Goal: Information Seeking & Learning: Compare options

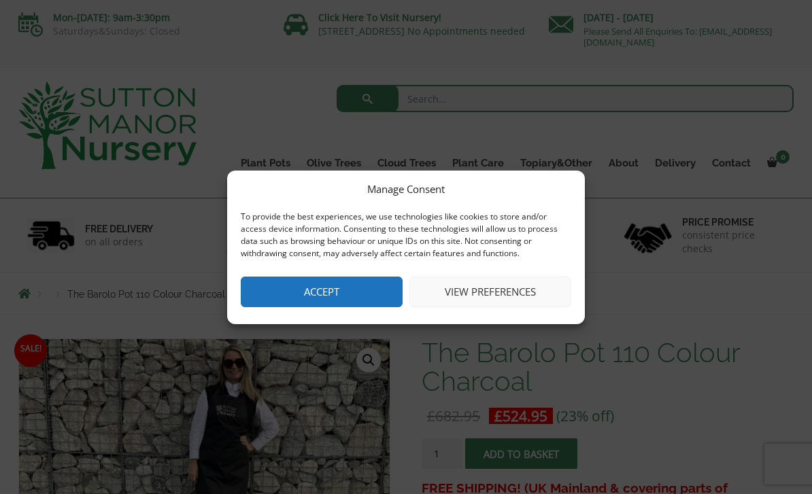
click at [360, 290] on button "Accept" at bounding box center [322, 292] width 162 height 31
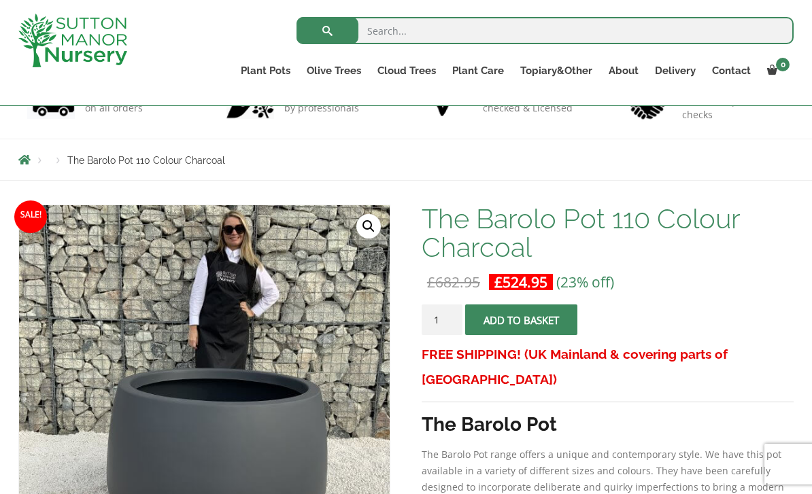
scroll to position [64, 0]
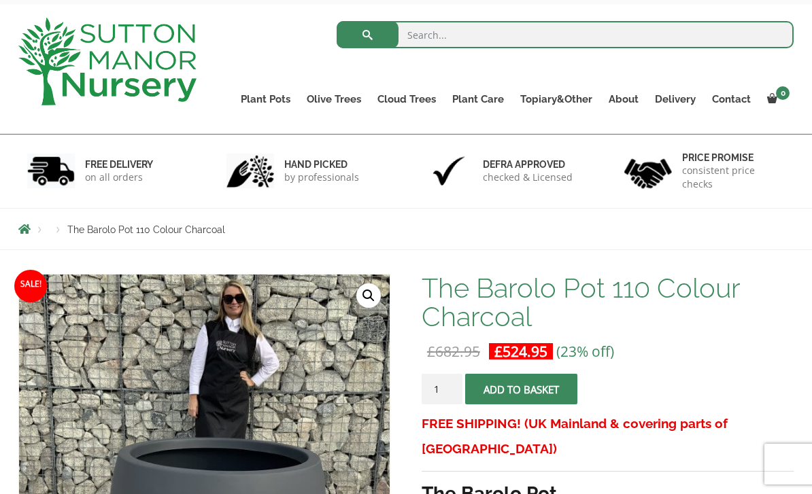
click at [0, 0] on link "Vietnamese Terracotta" at bounding box center [0, 0] width 0 height 0
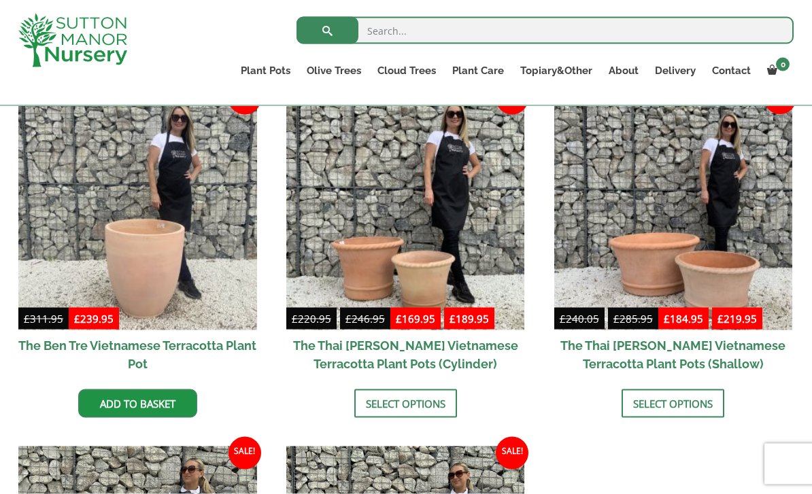
scroll to position [362, 0]
click at [125, 253] on img at bounding box center [137, 210] width 239 height 239
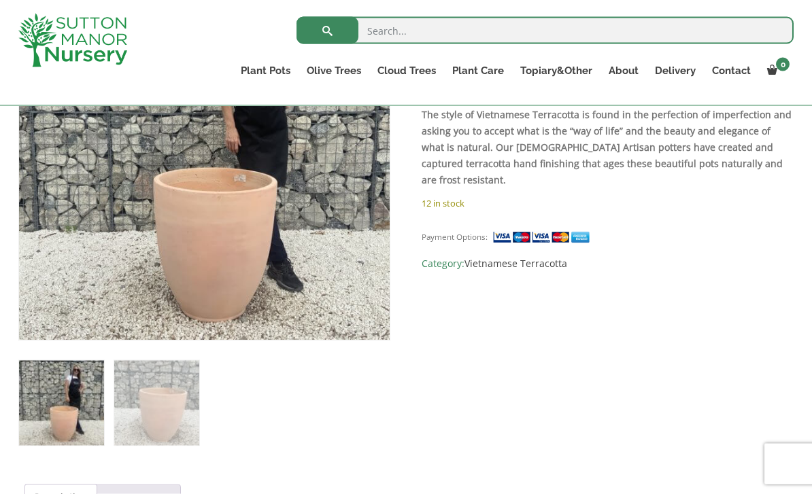
scroll to position [339, 0]
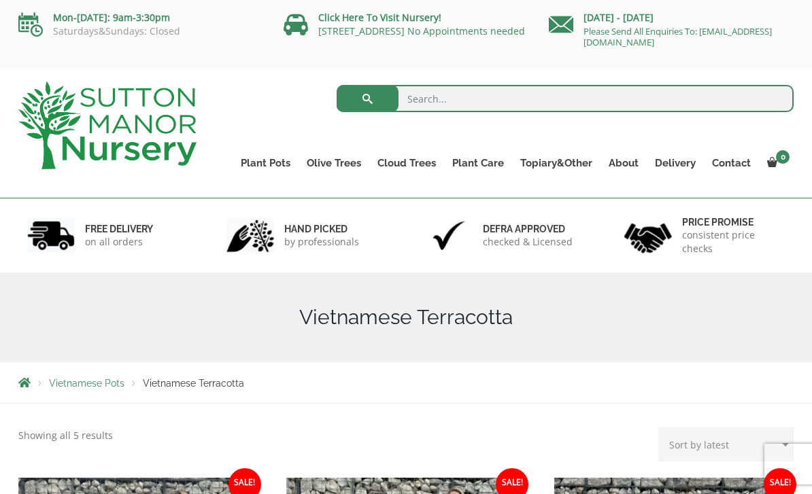
scroll to position [18, 0]
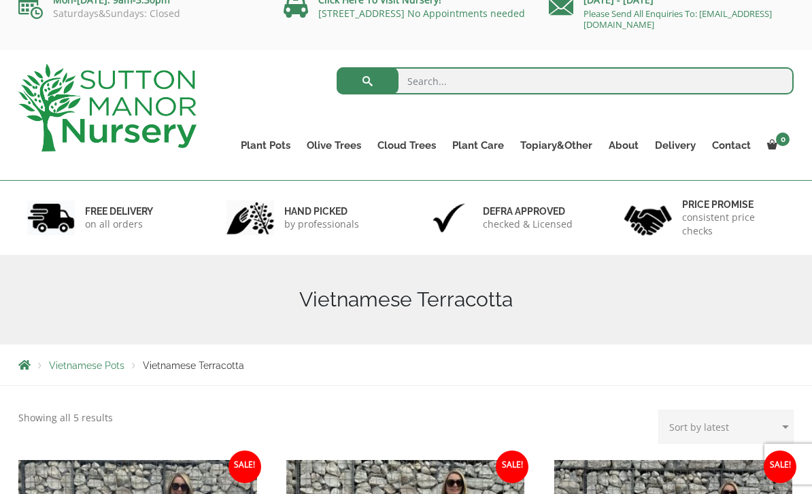
click at [428, 78] on input "search" at bounding box center [564, 80] width 457 height 27
type input "Terracotta"
click at [367, 81] on button "submit" at bounding box center [367, 80] width 62 height 27
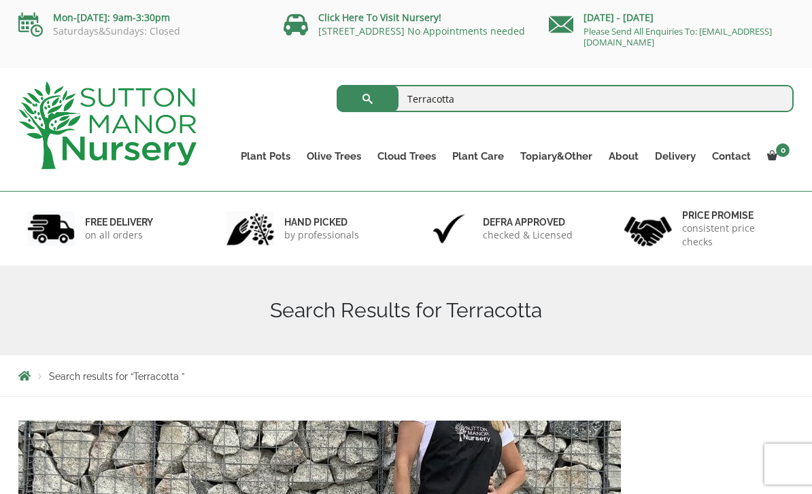
click at [0, 0] on link "Wabi-Sabi" at bounding box center [0, 0] width 0 height 0
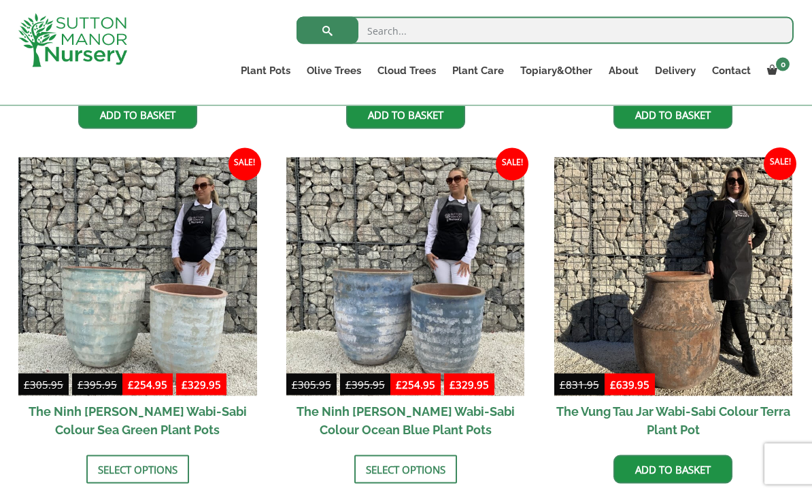
scroll to position [1005, 0]
click at [700, 328] on img at bounding box center [673, 276] width 239 height 239
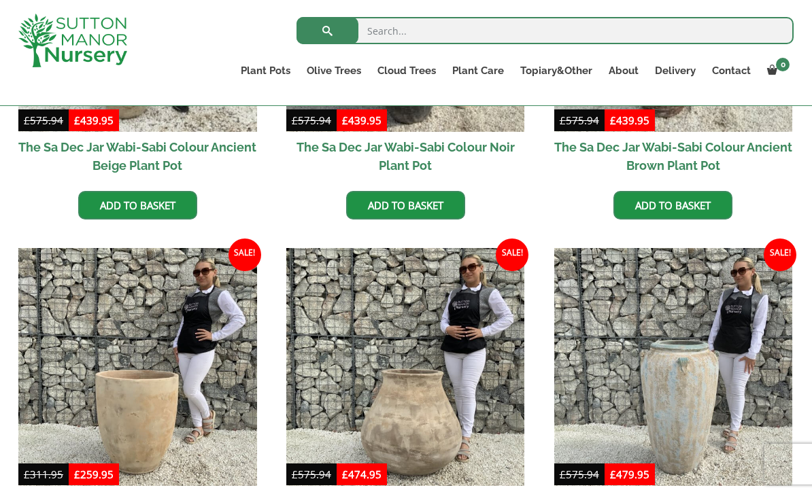
scroll to position [558, 0]
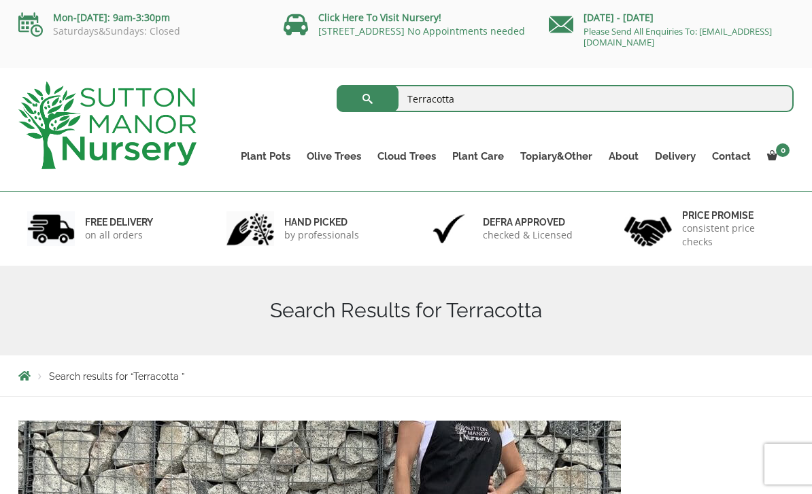
click at [0, 0] on ul "Resin Bonded Pots The Amalfi Pots The Milan Pots The Capri Pots The Brunello Po…" at bounding box center [0, 0] width 0 height 0
click at [0, 0] on link "Fibre Clay Pots" at bounding box center [0, 0] width 0 height 0
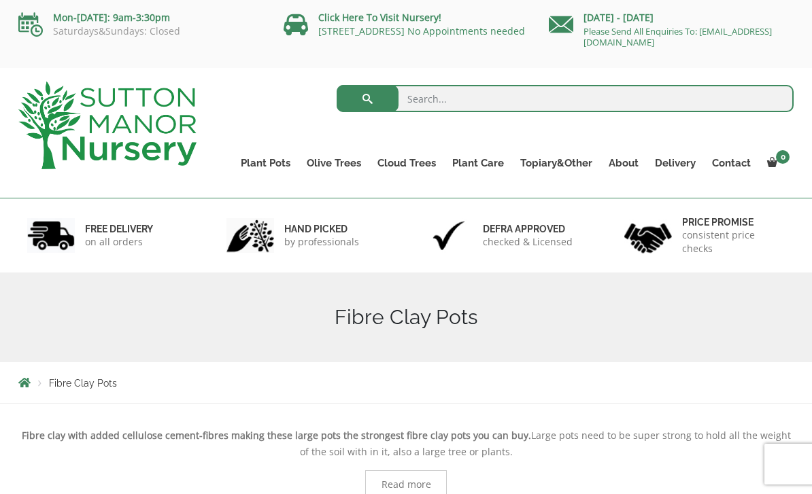
click at [0, 0] on link "The Iron Stone Pots" at bounding box center [0, 0] width 0 height 0
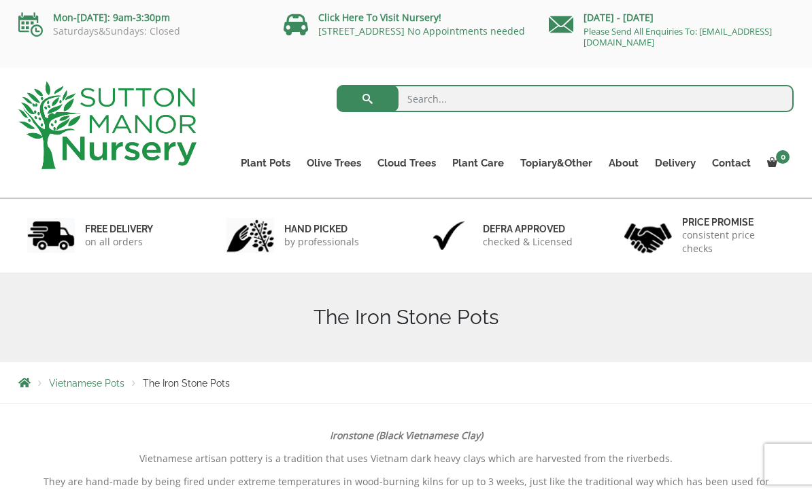
click at [0, 0] on link "Jars And Urns" at bounding box center [0, 0] width 0 height 0
click at [0, 0] on link "The Atlantis Pots" at bounding box center [0, 0] width 0 height 0
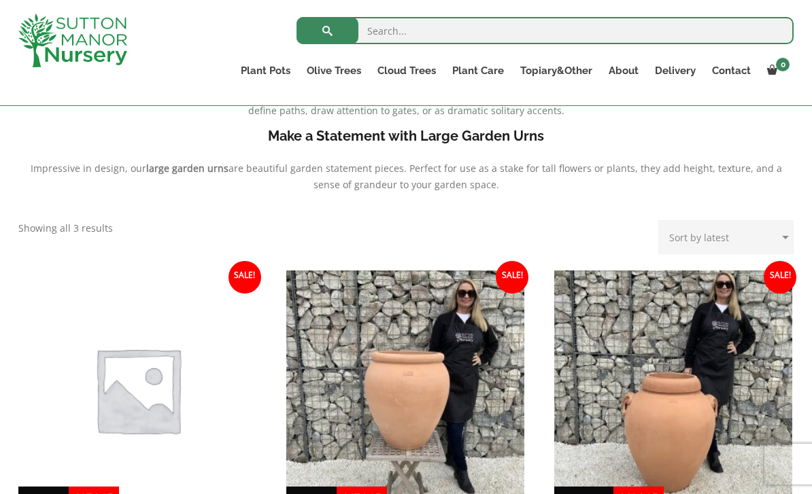
scroll to position [449, 0]
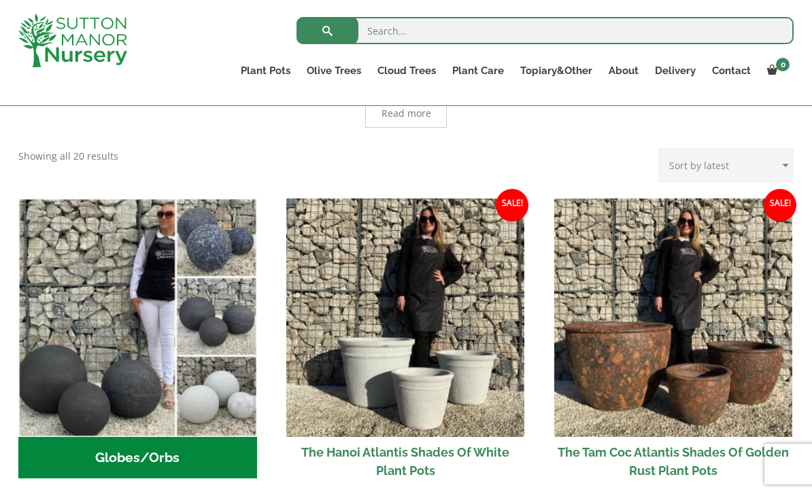
scroll to position [369, 0]
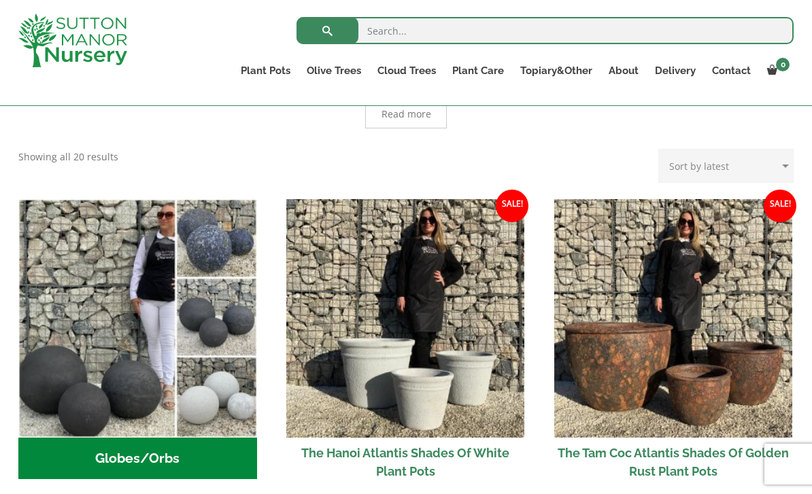
click at [631, 356] on img at bounding box center [673, 318] width 239 height 239
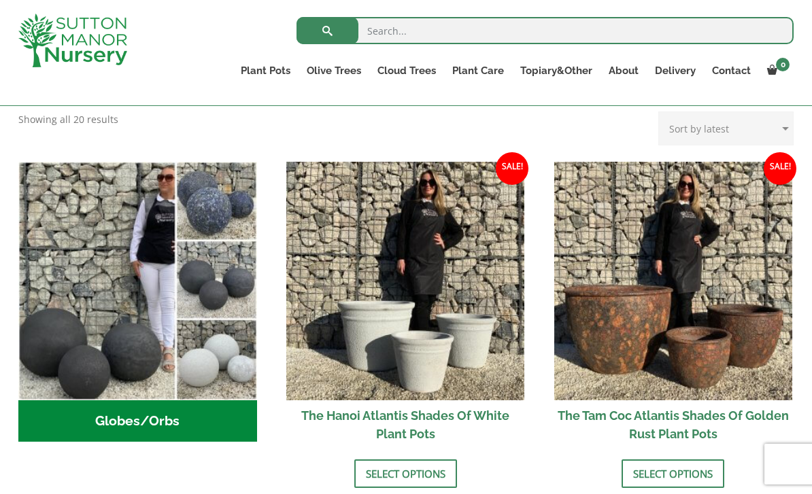
scroll to position [406, 0]
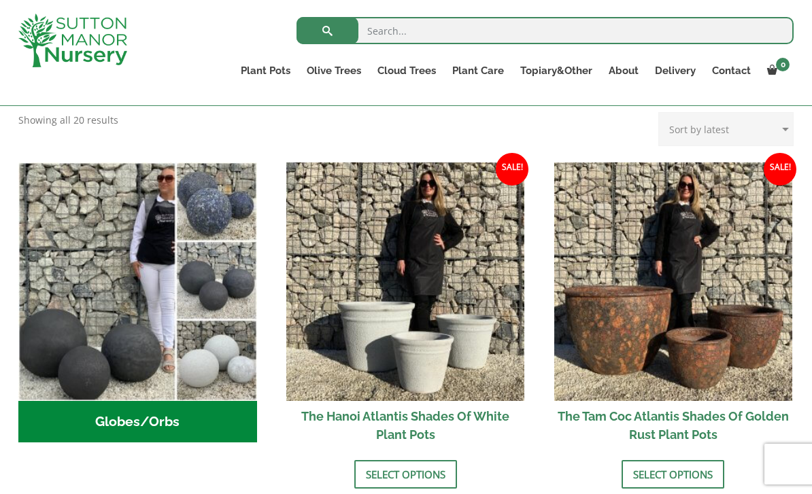
click at [0, 0] on link "The Amalfi Pots" at bounding box center [0, 0] width 0 height 0
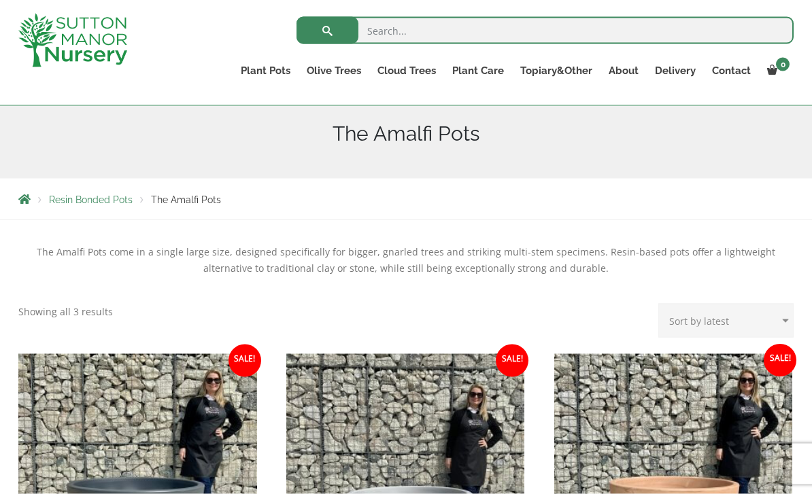
scroll to position [160, 0]
click at [0, 0] on link "The Milan Pots" at bounding box center [0, 0] width 0 height 0
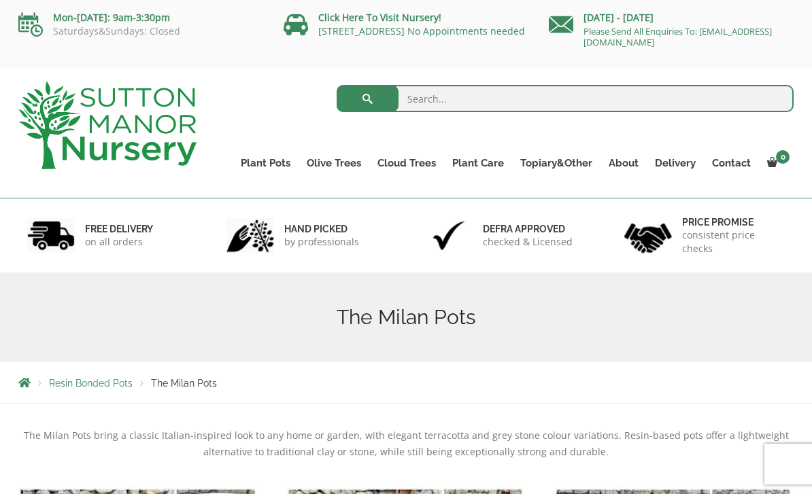
click at [0, 0] on link "The Capri Pots" at bounding box center [0, 0] width 0 height 0
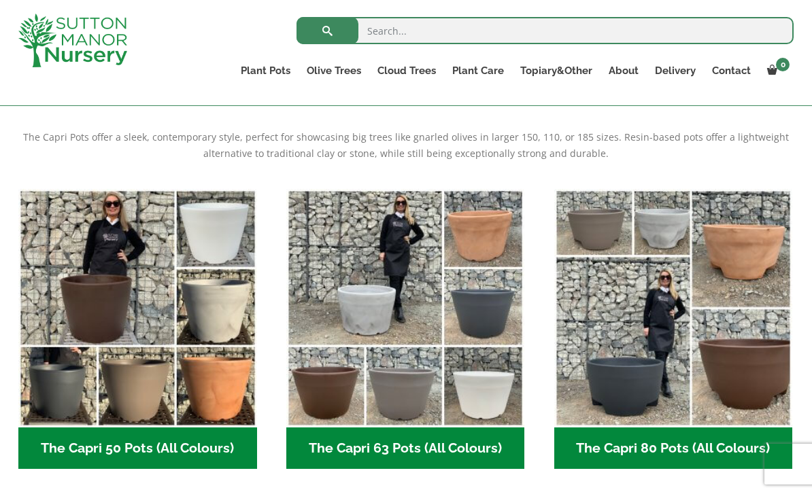
scroll to position [268, 0]
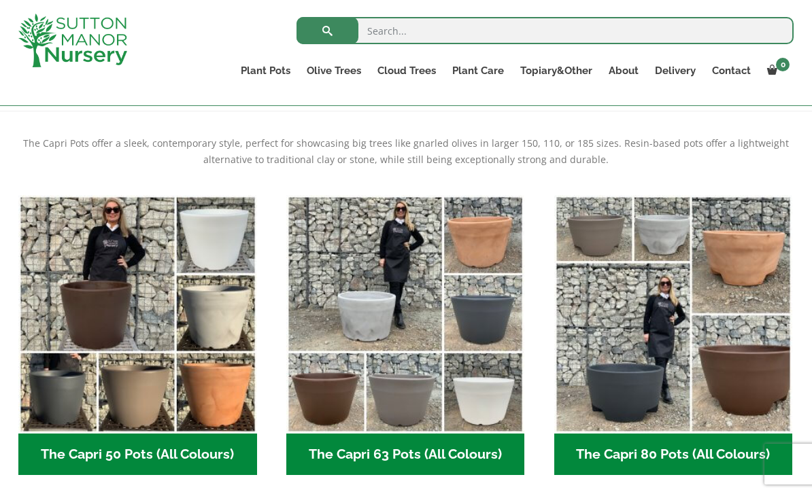
click at [0, 0] on link "The Brunello Pots" at bounding box center [0, 0] width 0 height 0
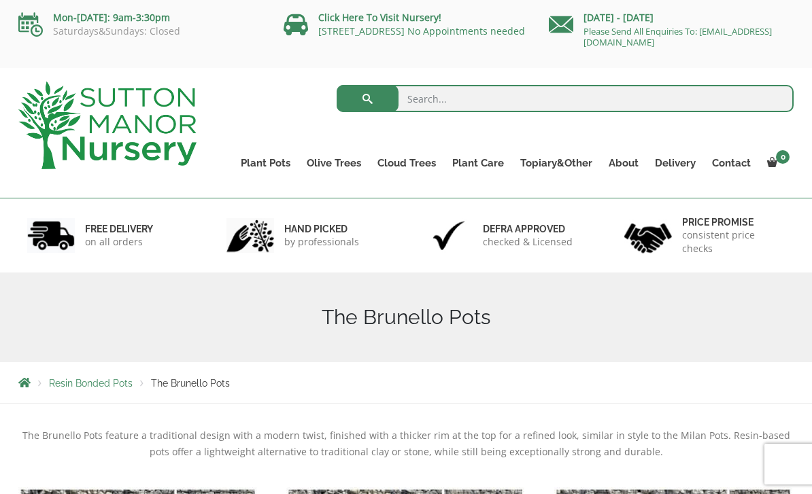
click at [0, 0] on link "The Venice Cube Pots" at bounding box center [0, 0] width 0 height 0
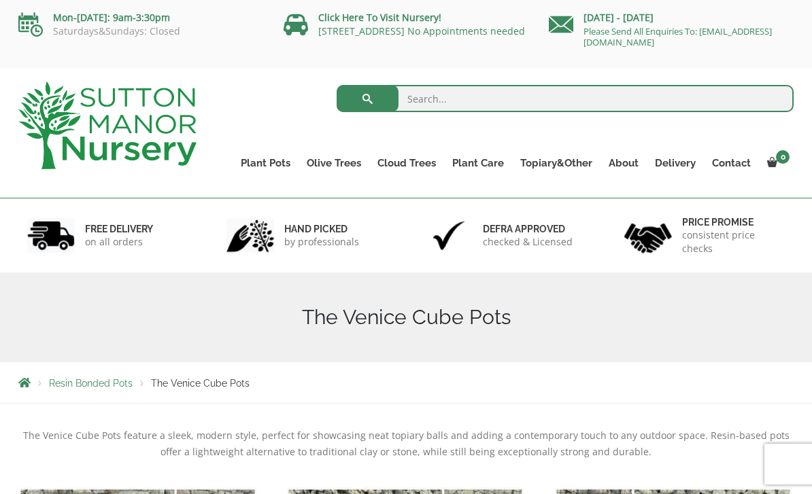
click at [0, 0] on link "The Olive Jar" at bounding box center [0, 0] width 0 height 0
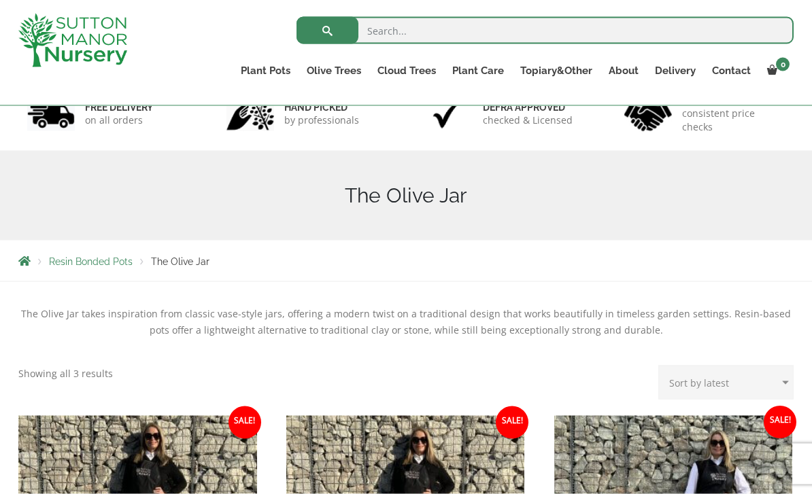
scroll to position [99, 0]
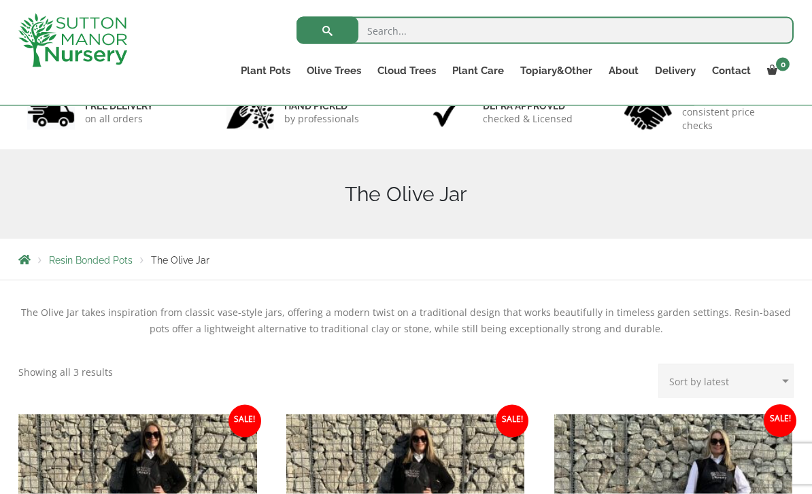
click at [0, 0] on link "The Pompei Pots" at bounding box center [0, 0] width 0 height 0
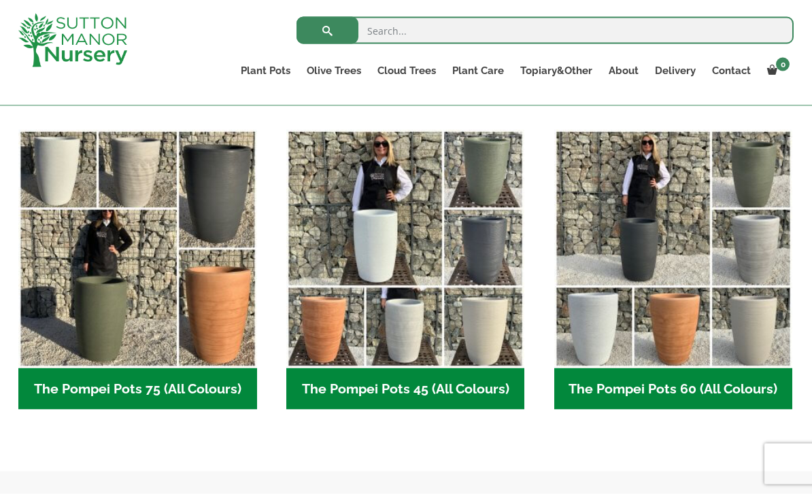
scroll to position [334, 0]
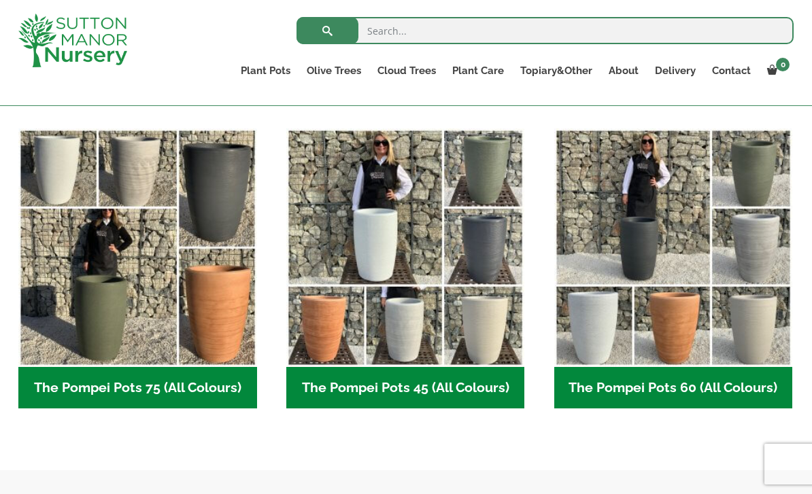
click at [228, 309] on img "Visit product category The Pompei Pots 75 (All Colours)" at bounding box center [137, 247] width 239 height 239
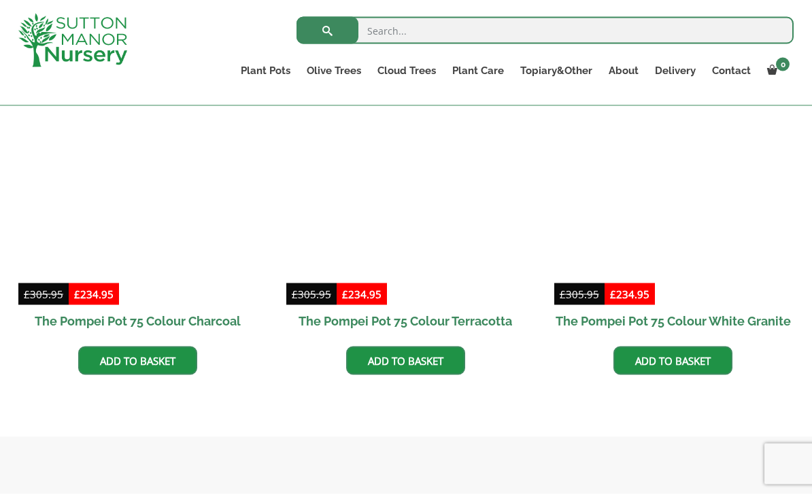
scroll to position [723, 0]
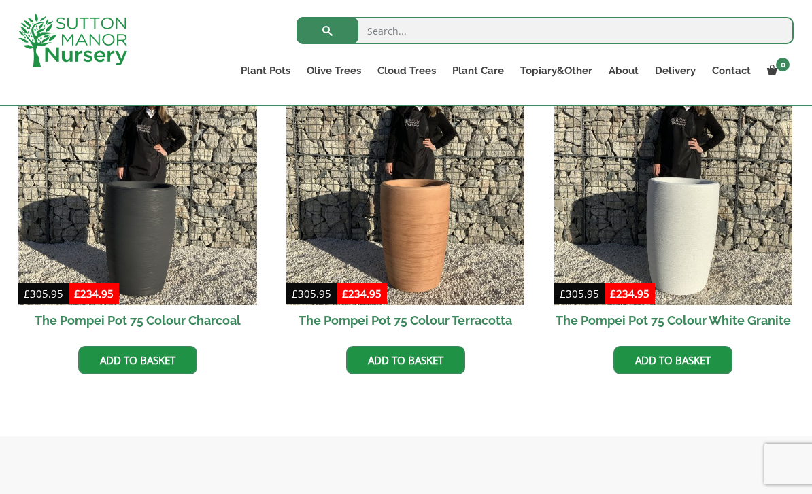
click at [432, 230] on img at bounding box center [405, 186] width 239 height 239
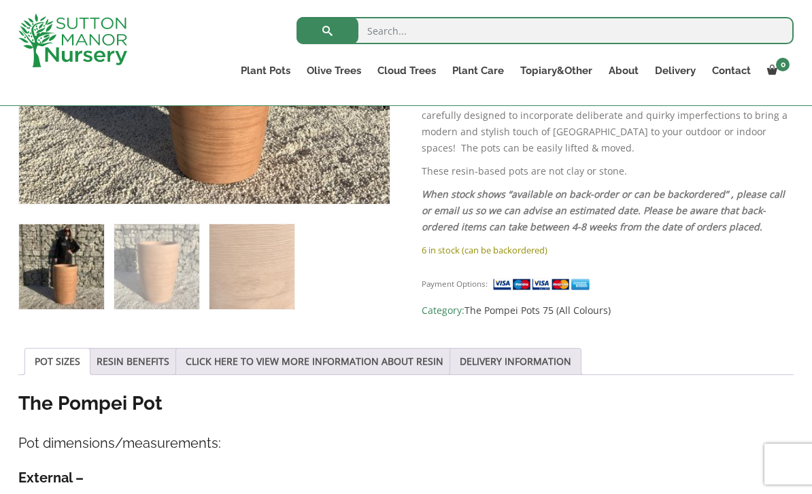
scroll to position [525, 0]
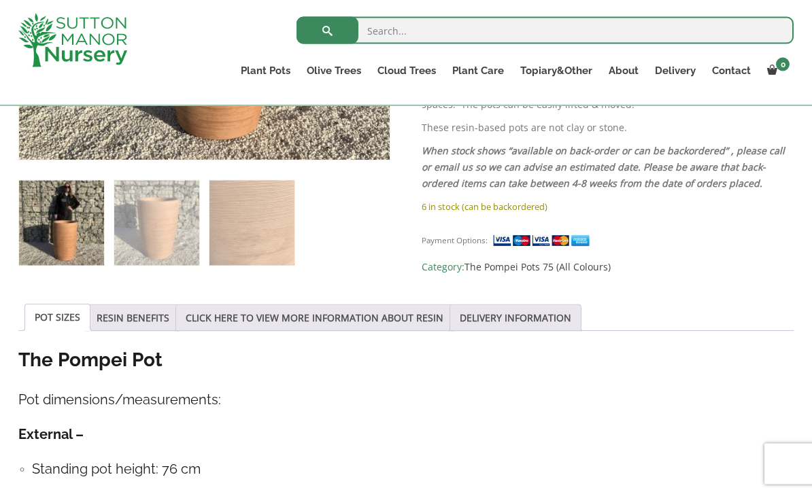
click at [339, 317] on link "CLICK HERE TO VIEW MORE INFORMATION ABOUT RESIN" at bounding box center [315, 318] width 258 height 26
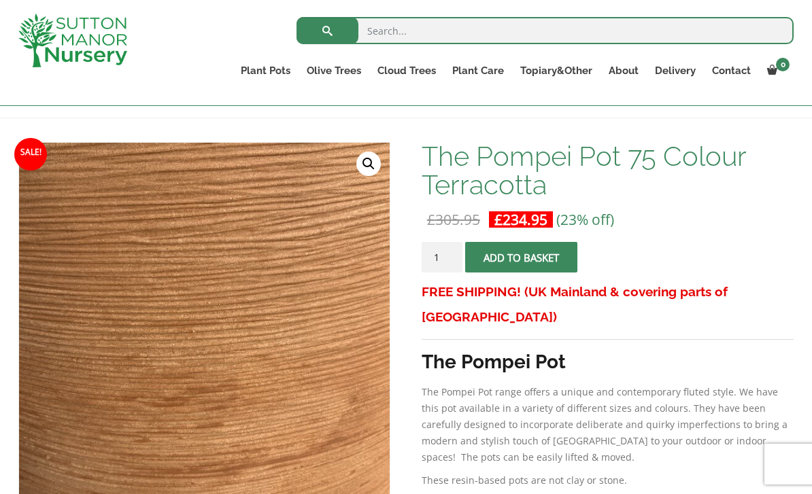
scroll to position [188, 0]
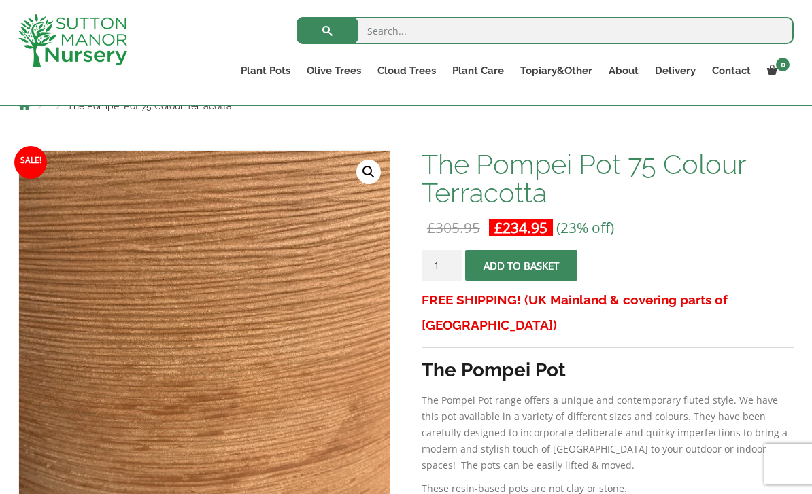
click at [0, 0] on link "The Atlantis Pots" at bounding box center [0, 0] width 0 height 0
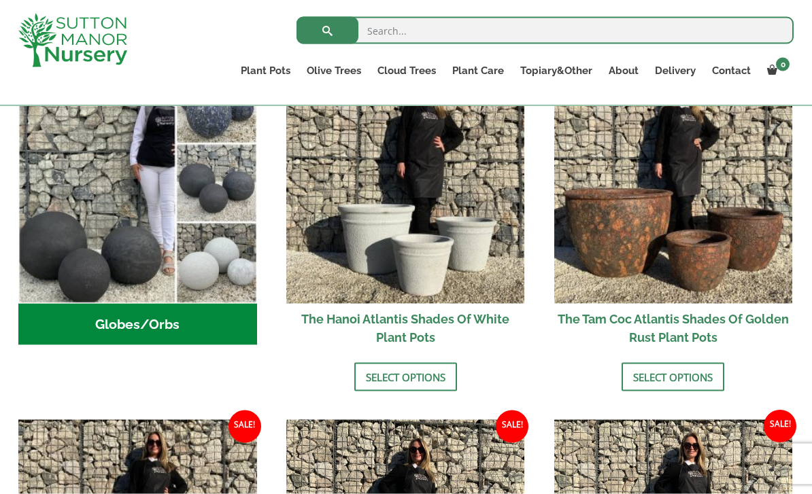
scroll to position [504, 0]
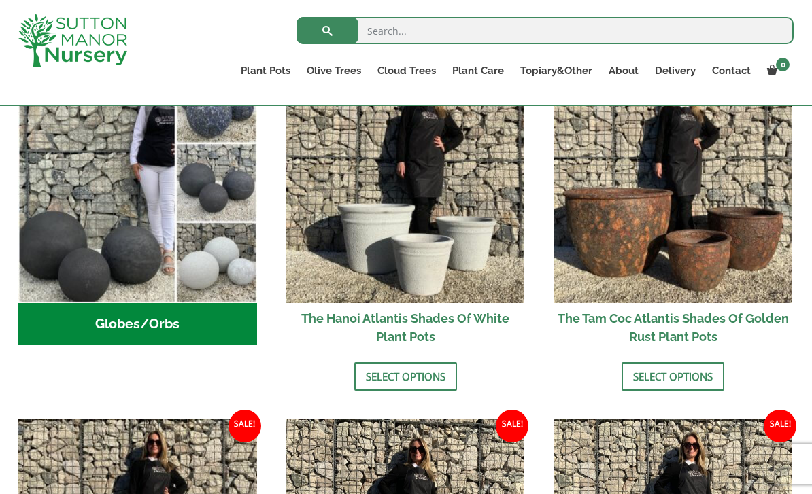
click at [692, 256] on img at bounding box center [673, 184] width 239 height 239
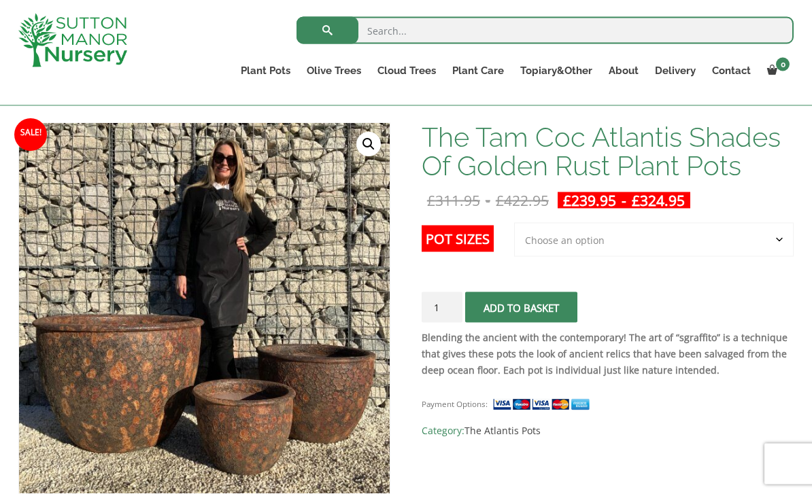
scroll to position [192, 0]
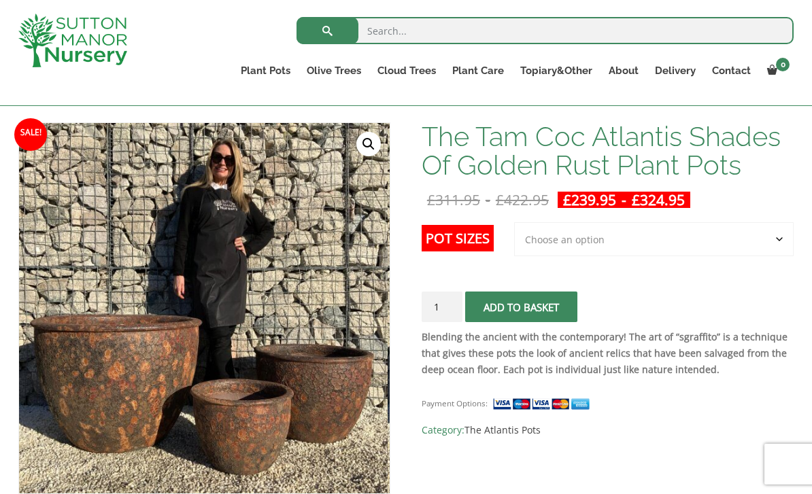
click at [0, 0] on link "The Atlantis Pots" at bounding box center [0, 0] width 0 height 0
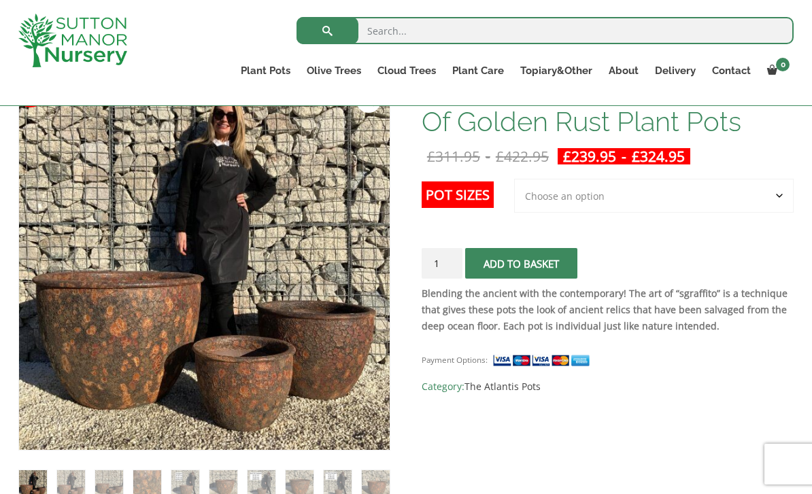
click at [0, 0] on link "The Old Stone Pots" at bounding box center [0, 0] width 0 height 0
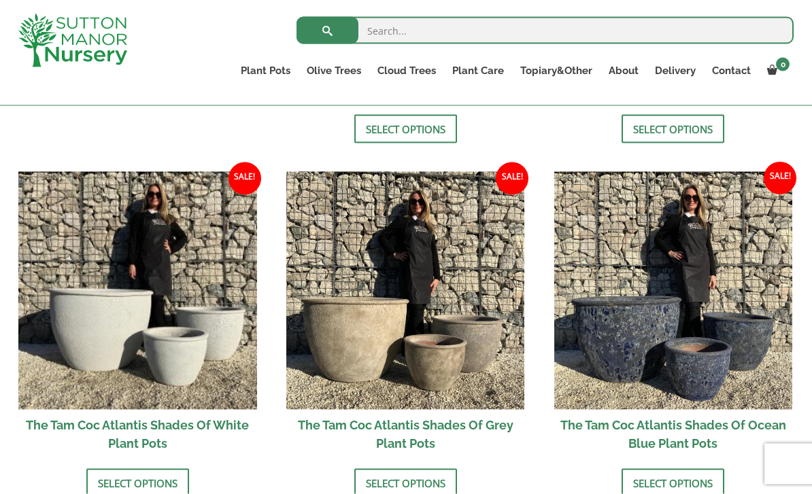
scroll to position [738, 0]
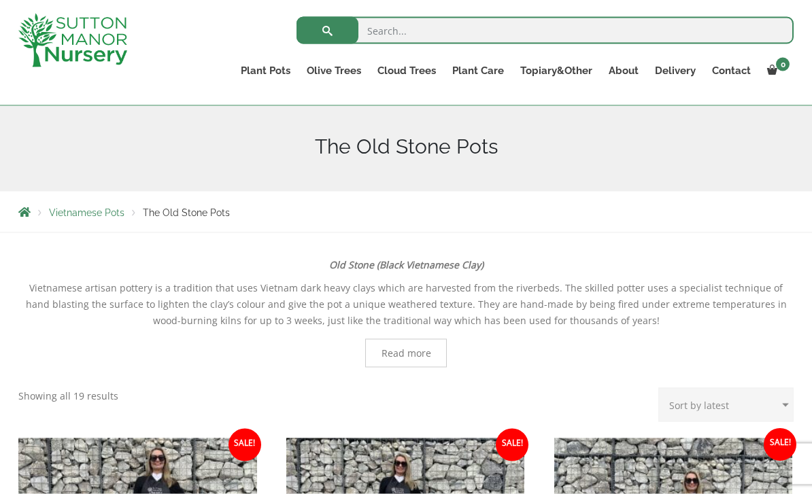
scroll to position [130, 0]
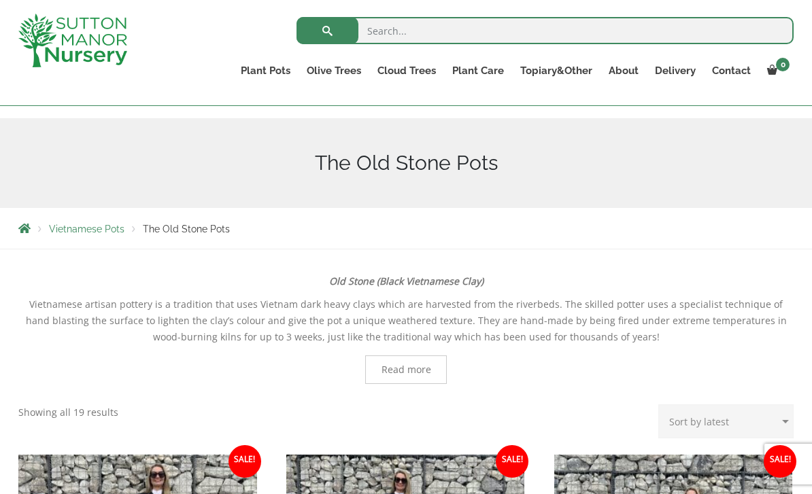
click at [0, 0] on link "Wabi-Sabi" at bounding box center [0, 0] width 0 height 0
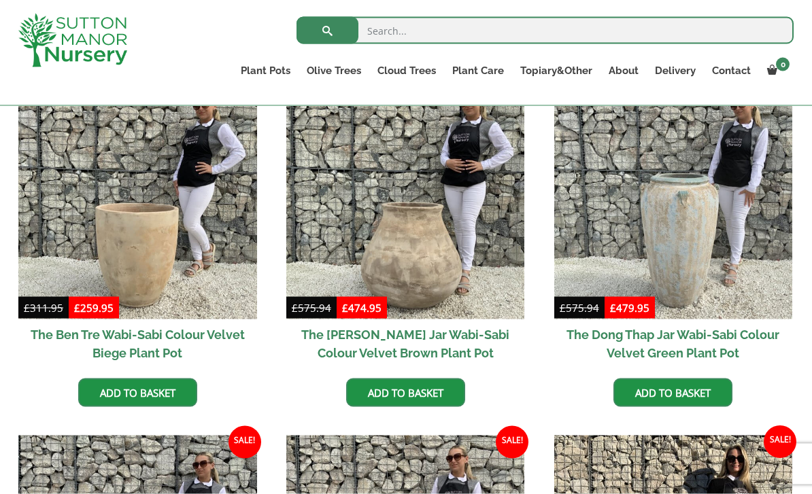
scroll to position [727, 0]
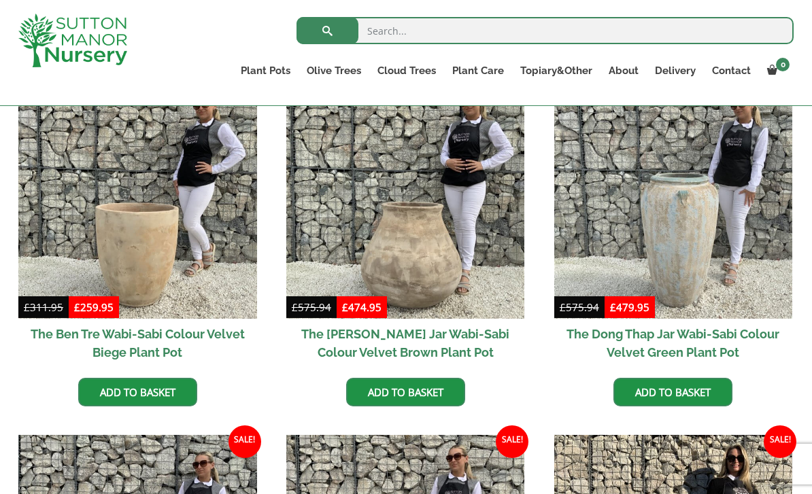
click at [167, 250] on img at bounding box center [137, 200] width 239 height 239
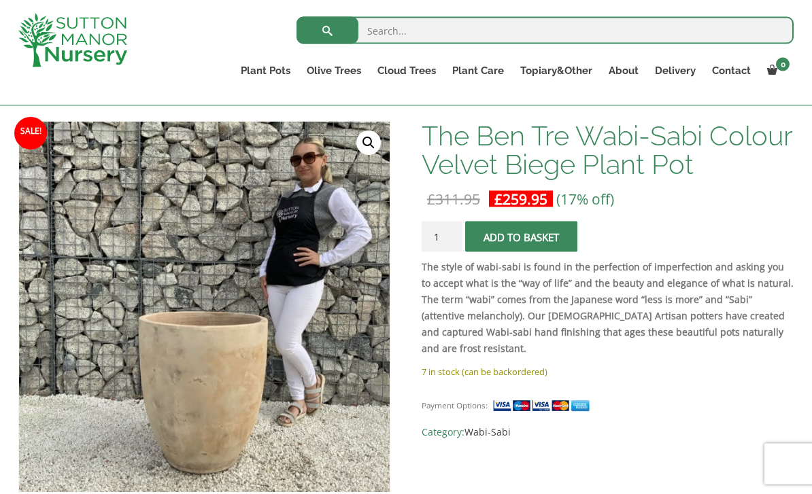
scroll to position [193, 0]
click at [0, 0] on link "Wabi-Sabi" at bounding box center [0, 0] width 0 height 0
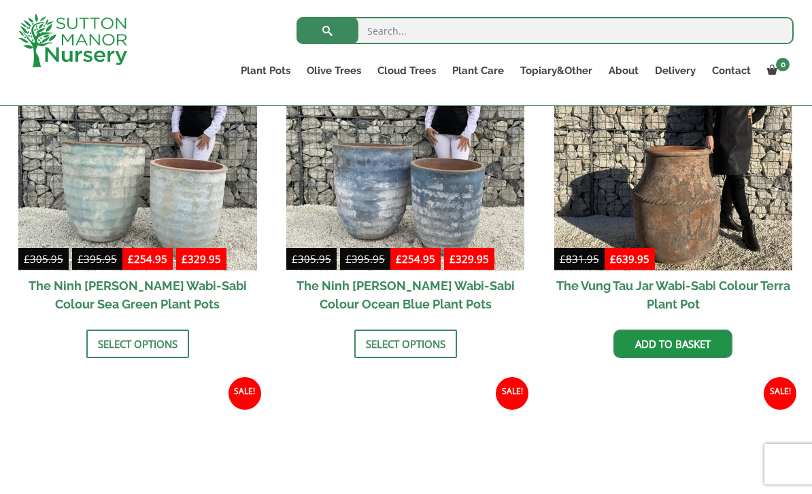
scroll to position [1128, 0]
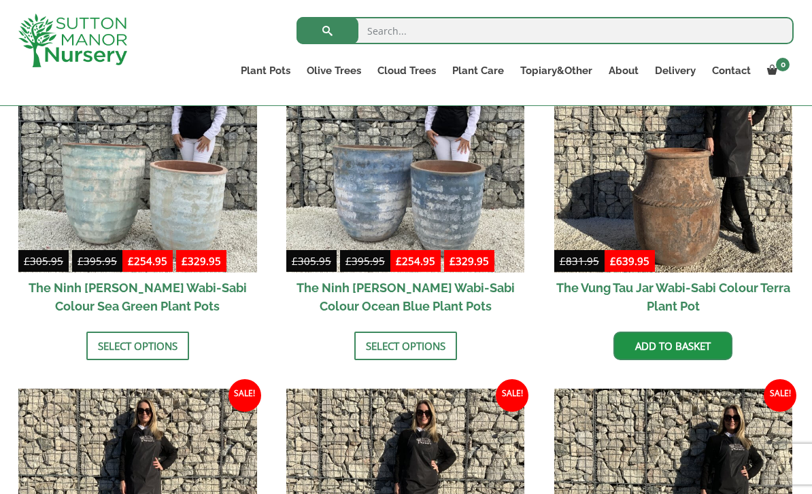
click at [697, 208] on img at bounding box center [673, 153] width 239 height 239
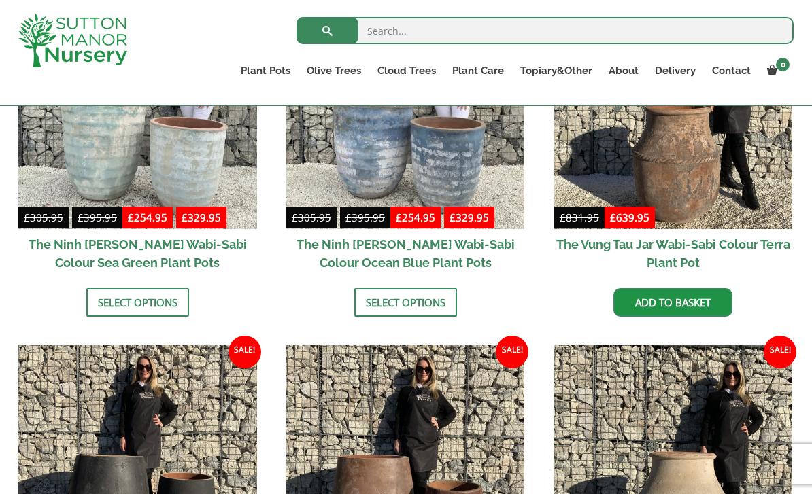
click at [0, 0] on link "Vietnamese Terracotta" at bounding box center [0, 0] width 0 height 0
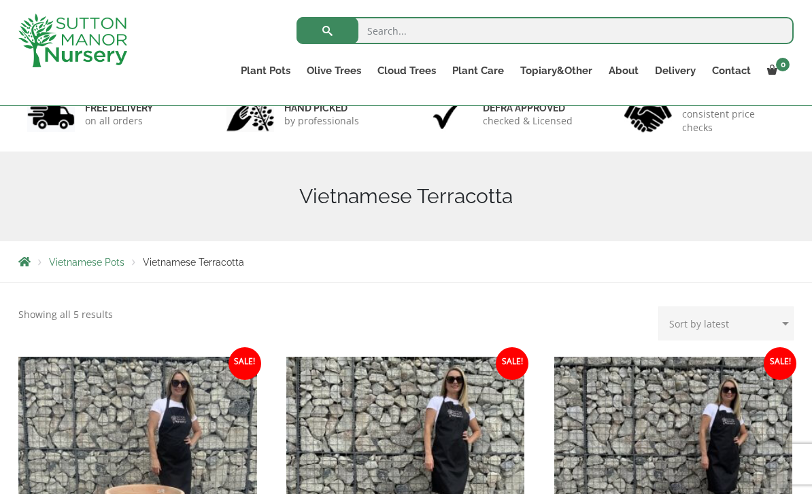
scroll to position [94, 0]
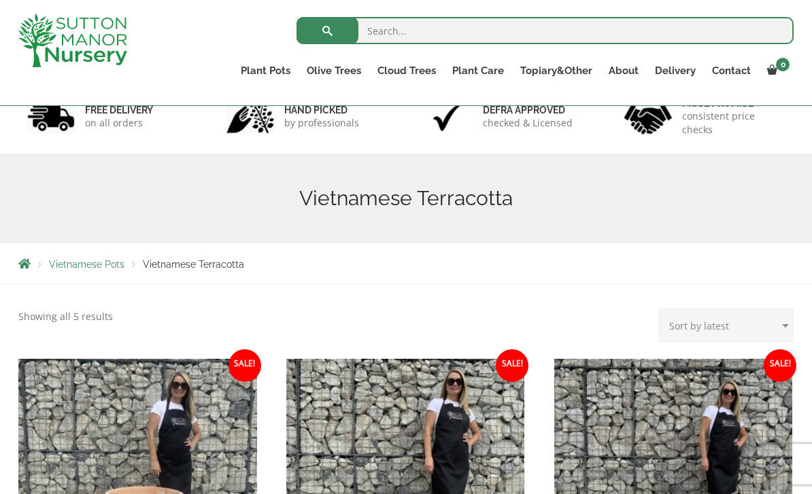
click at [0, 0] on link "The Iron Stone Pots" at bounding box center [0, 0] width 0 height 0
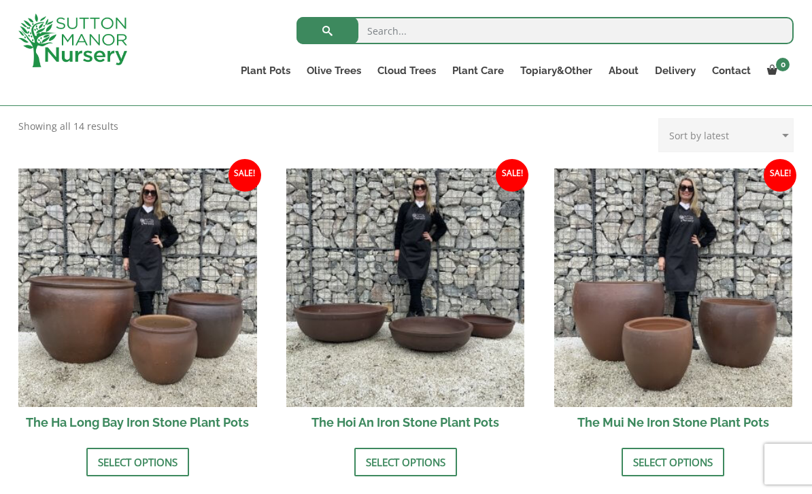
scroll to position [354, 0]
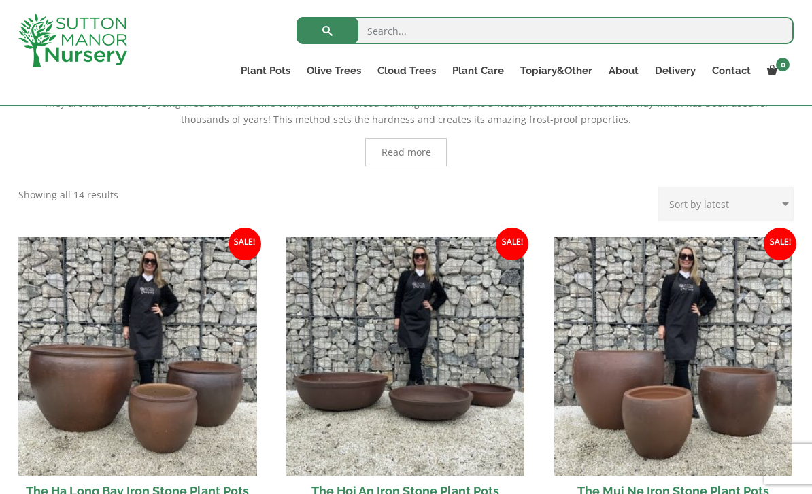
click at [0, 0] on link "Fibre Clay Pots" at bounding box center [0, 0] width 0 height 0
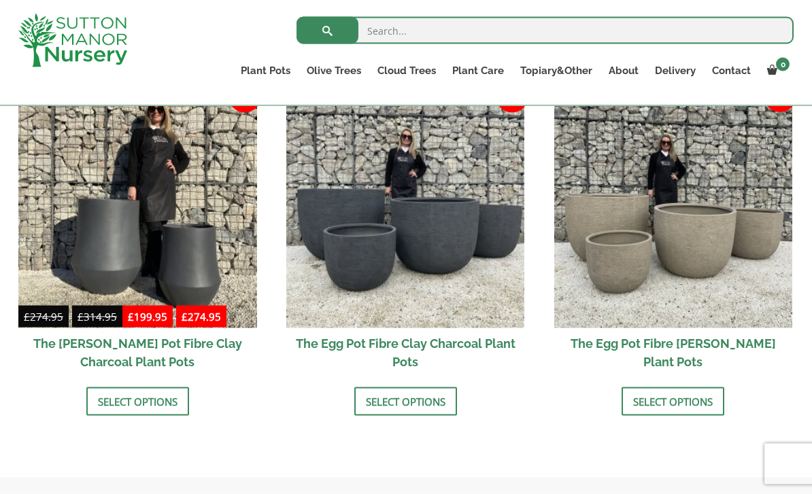
scroll to position [457, 0]
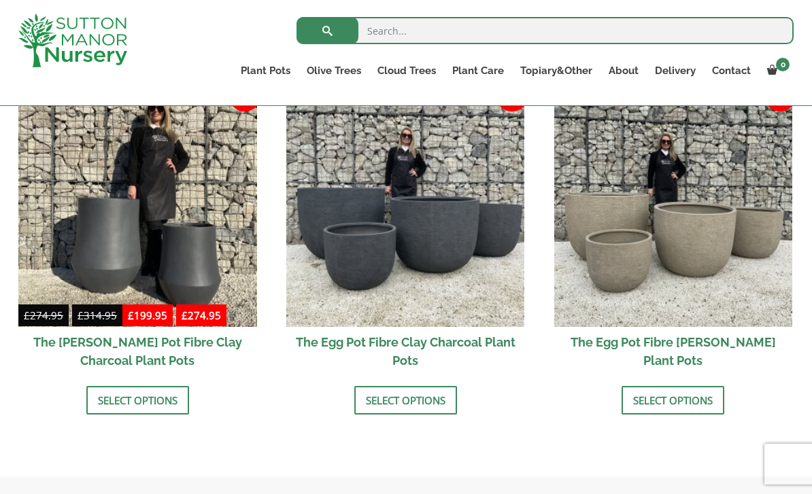
click at [198, 261] on img at bounding box center [137, 207] width 239 height 239
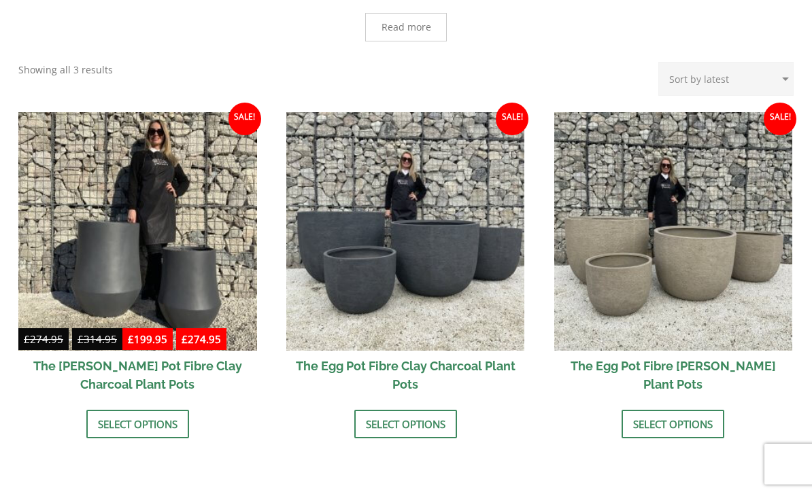
scroll to position [500, 0]
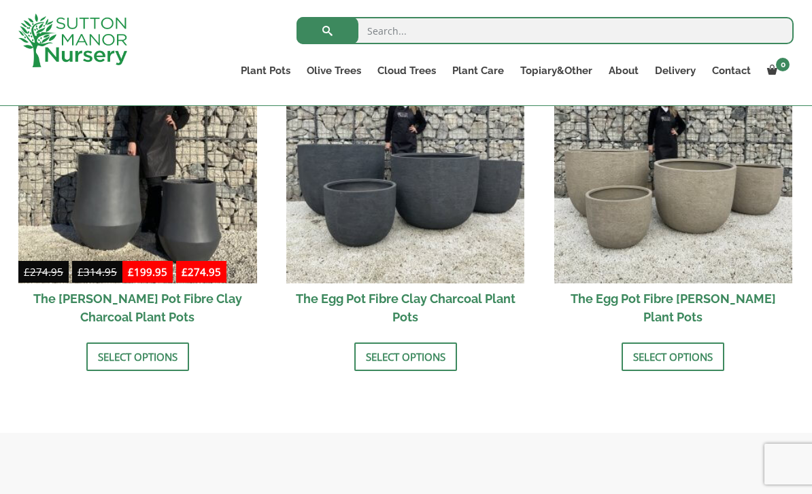
click at [725, 222] on img at bounding box center [673, 164] width 239 height 239
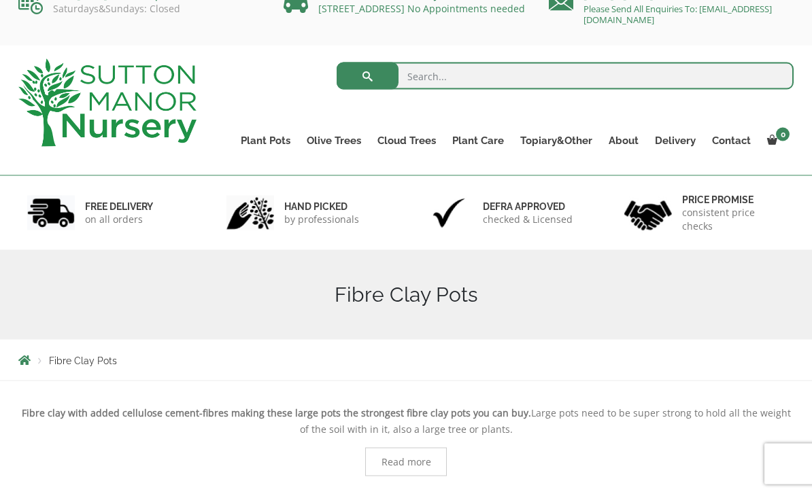
scroll to position [0, 0]
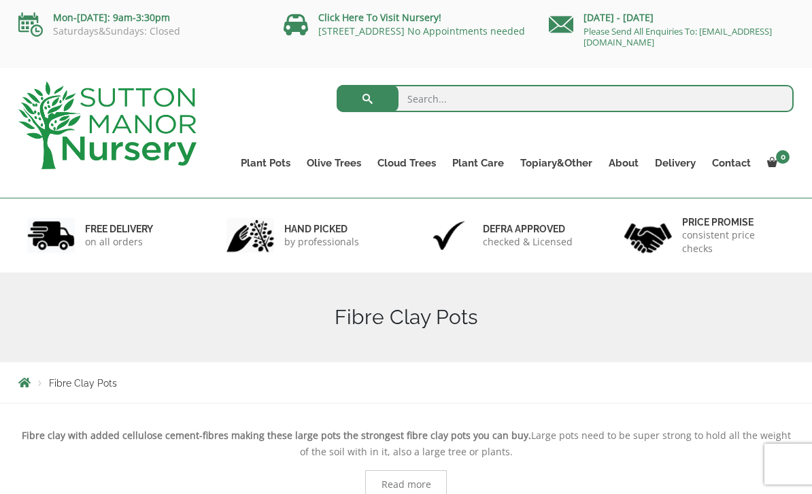
click at [0, 0] on link "Glazed Pots" at bounding box center [0, 0] width 0 height 0
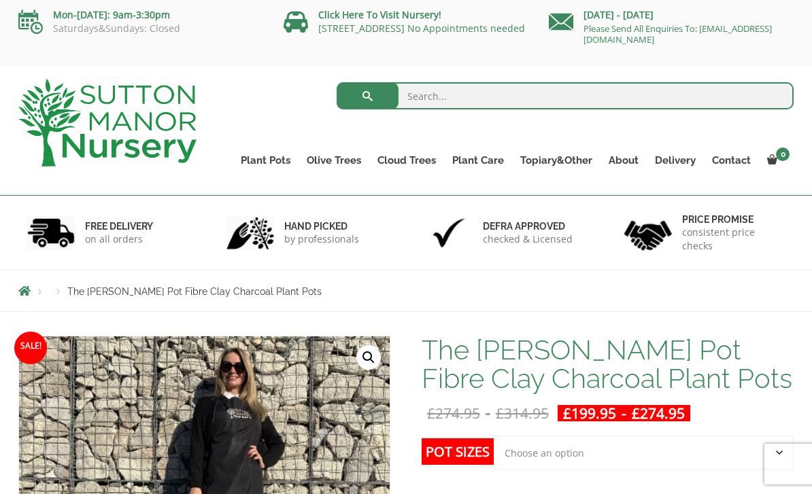
scroll to position [1, 0]
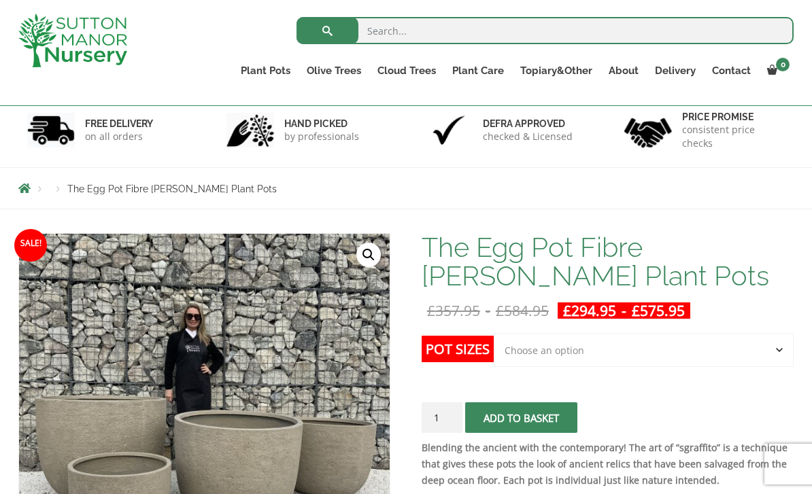
scroll to position [73, 0]
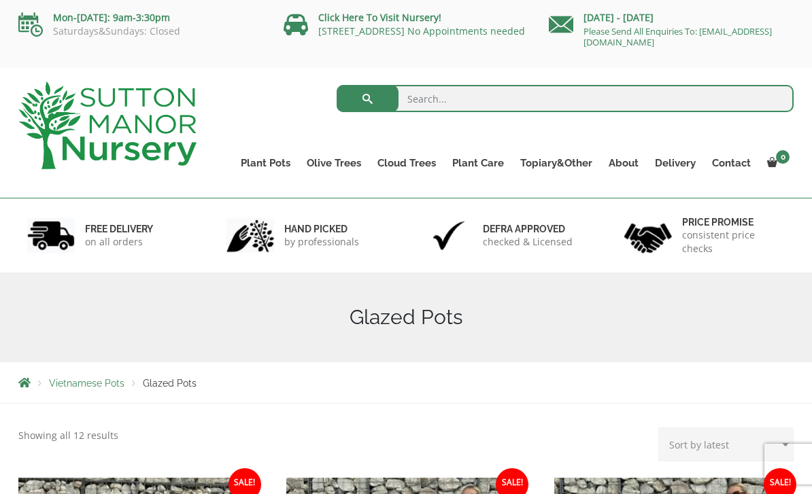
click at [0, 0] on link "Vietnamese Pots" at bounding box center [0, 0] width 0 height 0
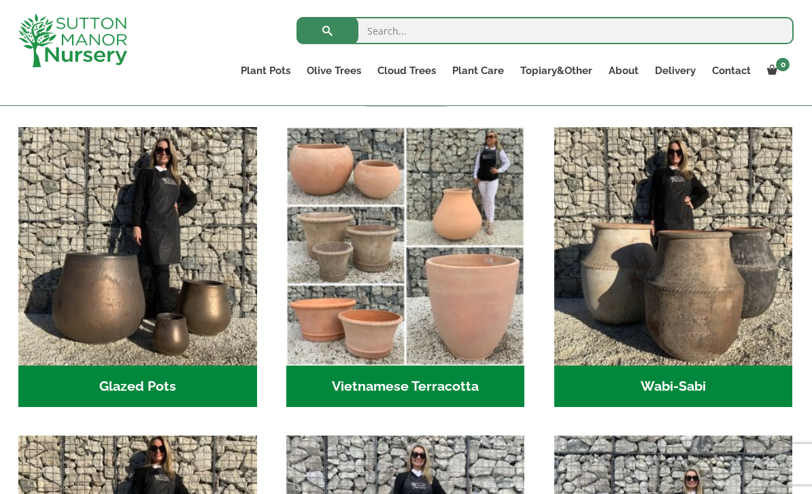
scroll to position [387, 0]
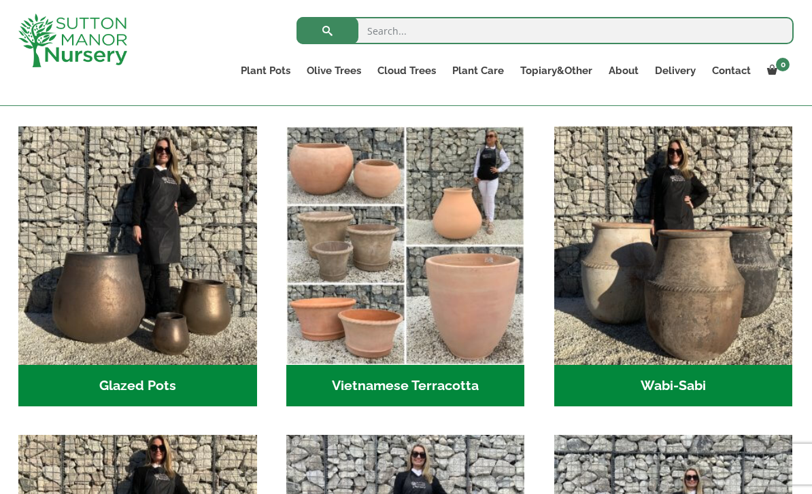
click at [714, 377] on h2 "Wabi-Sabi (14)" at bounding box center [673, 386] width 239 height 42
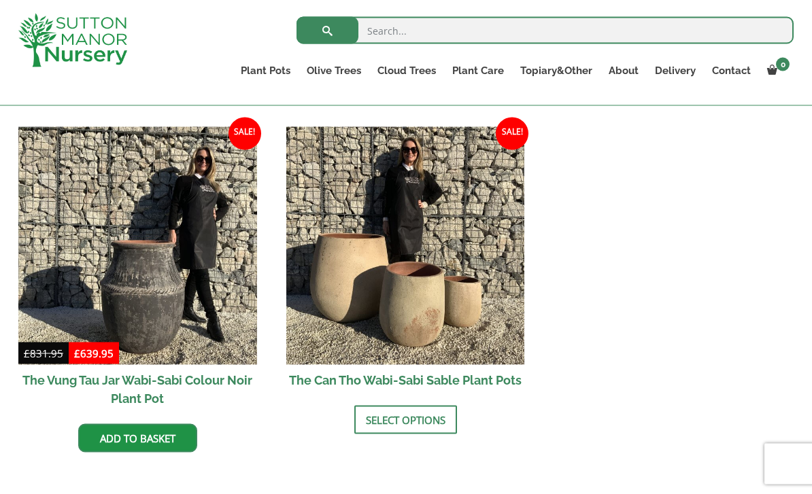
scroll to position [1745, 0]
click at [406, 415] on link "Select options" at bounding box center [405, 419] width 103 height 29
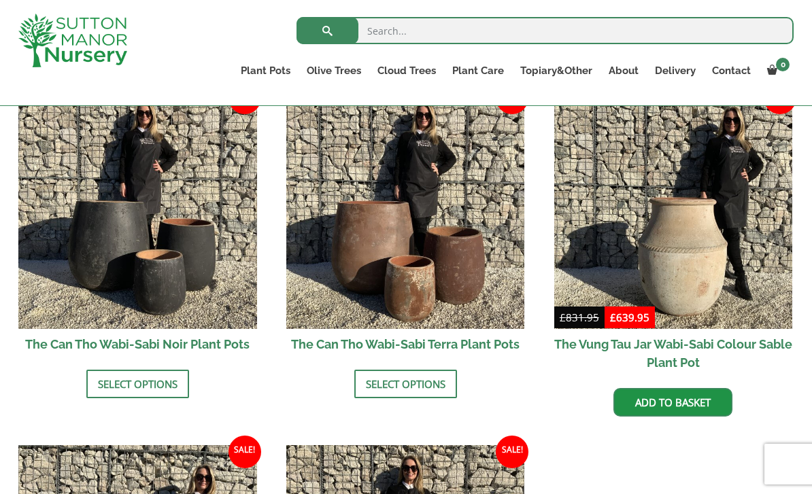
scroll to position [1425, 0]
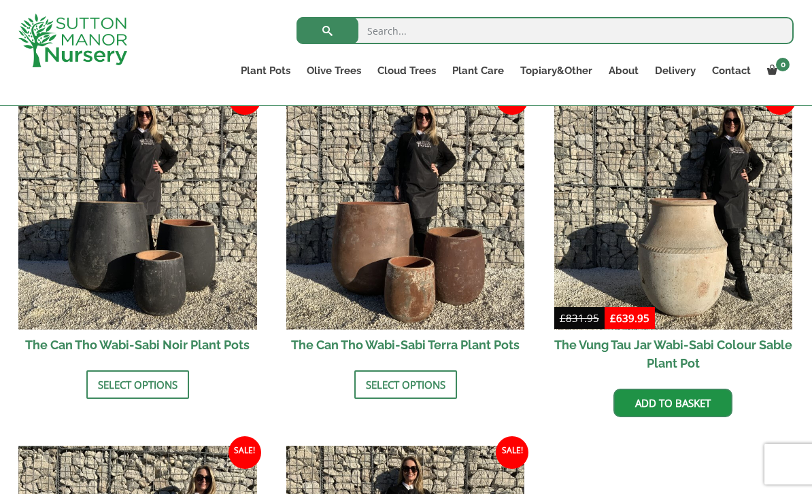
click at [426, 385] on link "Select options" at bounding box center [405, 384] width 103 height 29
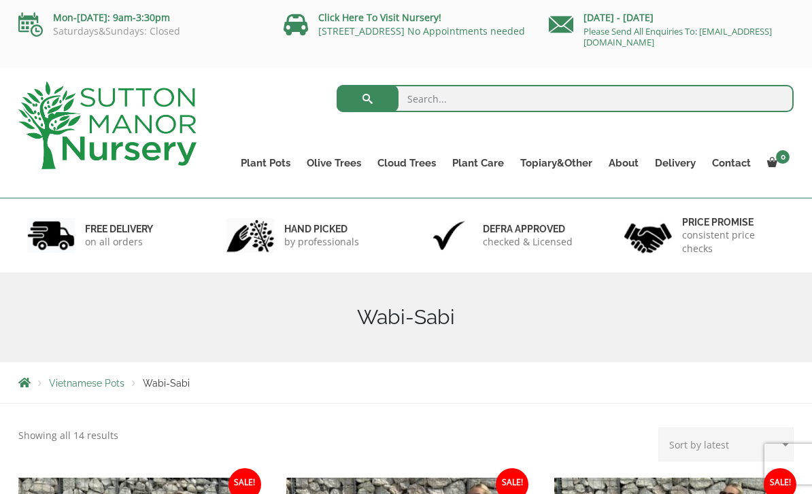
click at [0, 0] on link "Wabi-Sabi" at bounding box center [0, 0] width 0 height 0
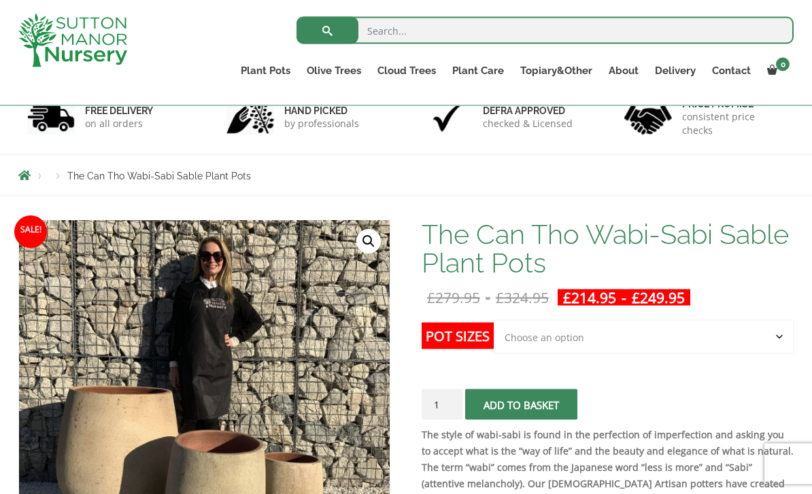
click at [778, 334] on select "Choose an option Click here to buy the 3rd to Largest Pot In The Picture Click …" at bounding box center [643, 337] width 300 height 34
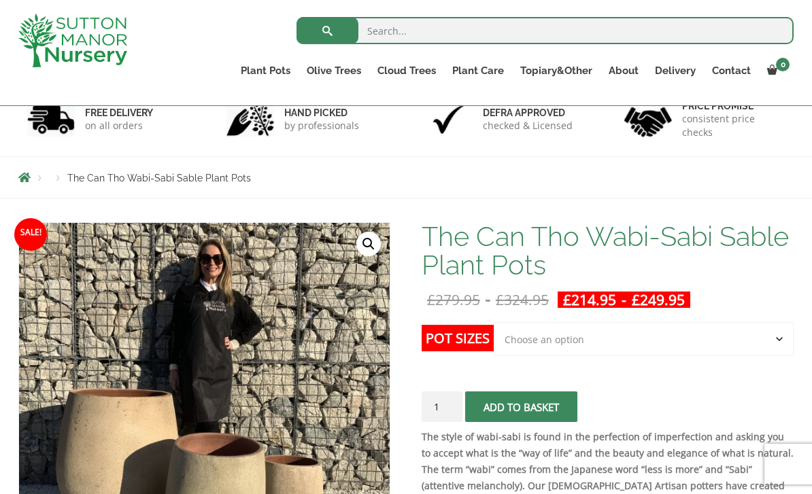
scroll to position [91, 0]
click at [779, 335] on select "Choose an option Click here to buy the 3rd to Largest Pot In The Picture Click …" at bounding box center [643, 340] width 300 height 34
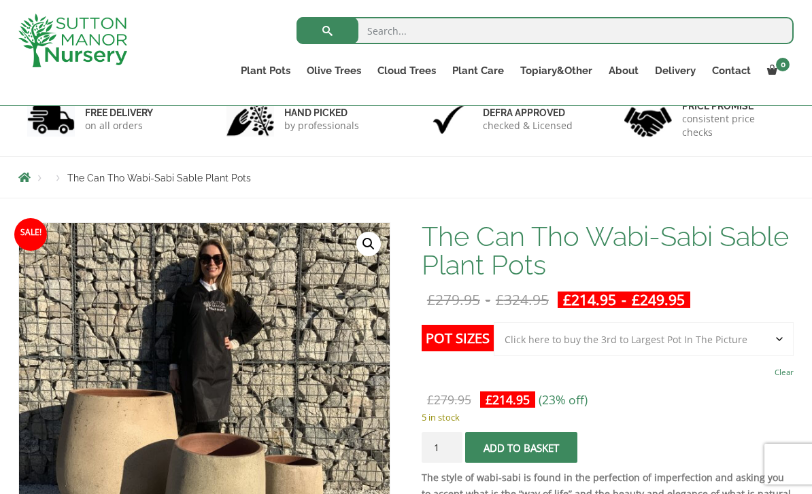
click at [780, 336] on select "Choose an option Click here to buy the 3rd to Largest Pot In The Picture Click …" at bounding box center [643, 339] width 300 height 34
select select "Click here to buy the 2nd to Largest Pot In The Picture"
click at [784, 338] on select "Choose an option Click here to buy the 3rd to Largest Pot In The Picture Click …" at bounding box center [643, 339] width 300 height 34
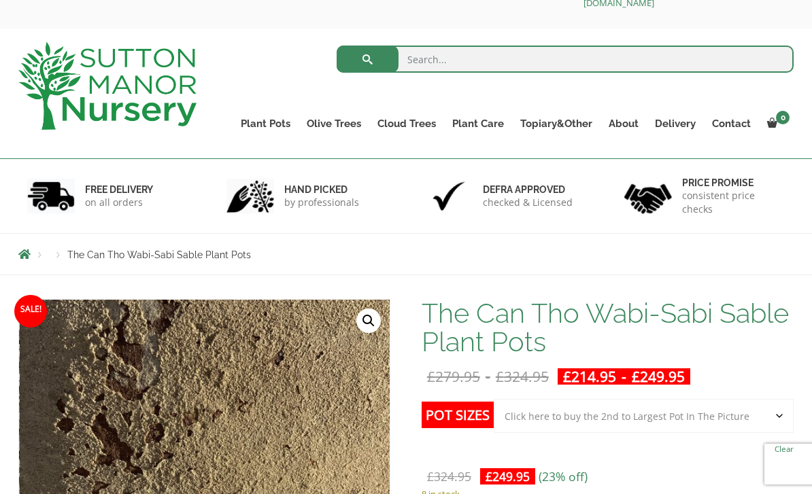
scroll to position [37, 0]
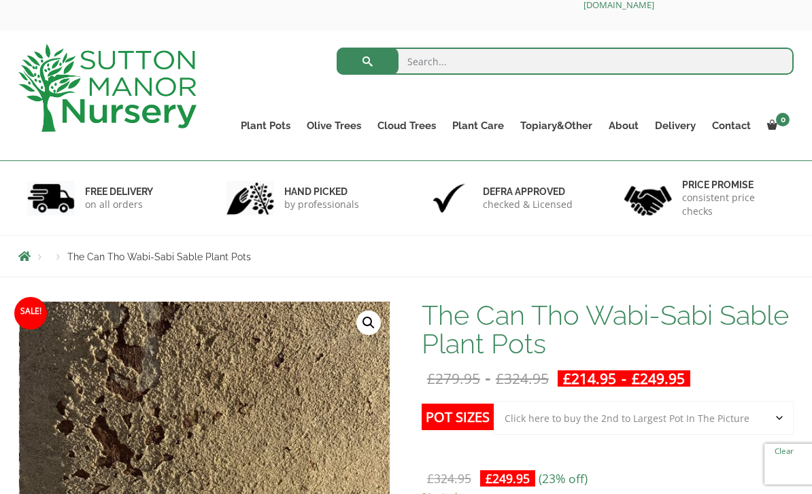
click at [778, 407] on select "Choose an option Click here to buy the 3rd to Largest Pot In The Picture Click …" at bounding box center [643, 418] width 300 height 34
select select
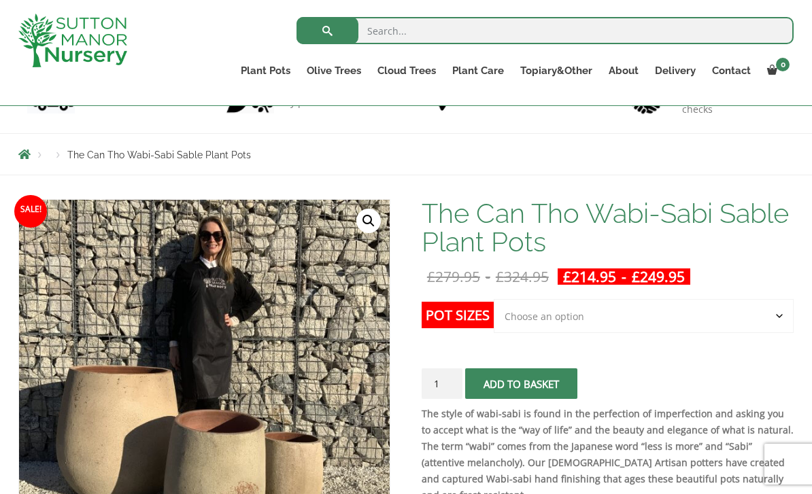
scroll to position [114, 0]
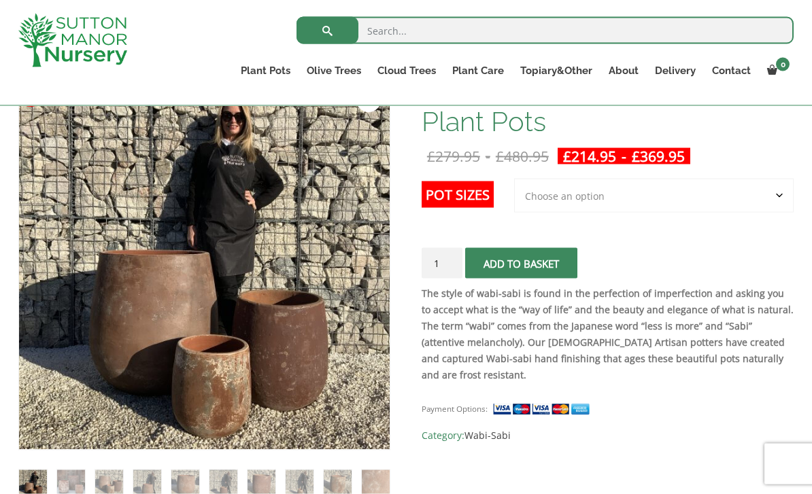
scroll to position [236, 0]
click at [778, 189] on select "Choose an option 3rd to Largest Pot In The Picture 2nd to Largest Pot In The Pi…" at bounding box center [653, 195] width 279 height 34
select select "Largest pot In The Picture"
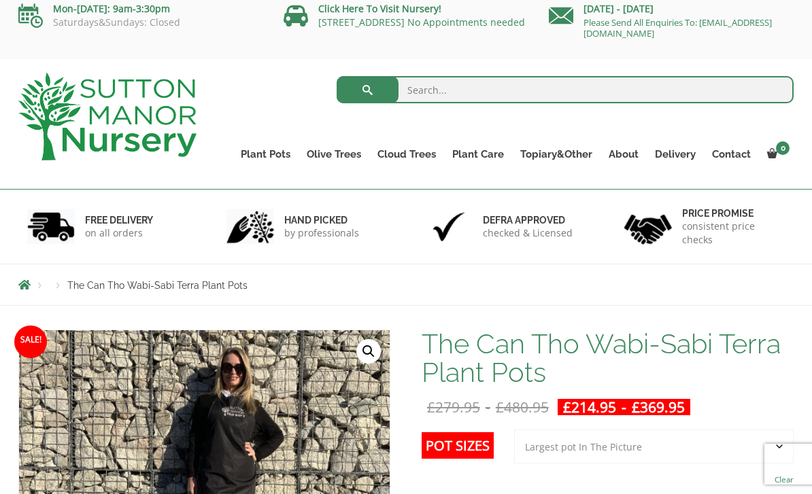
scroll to position [0, 0]
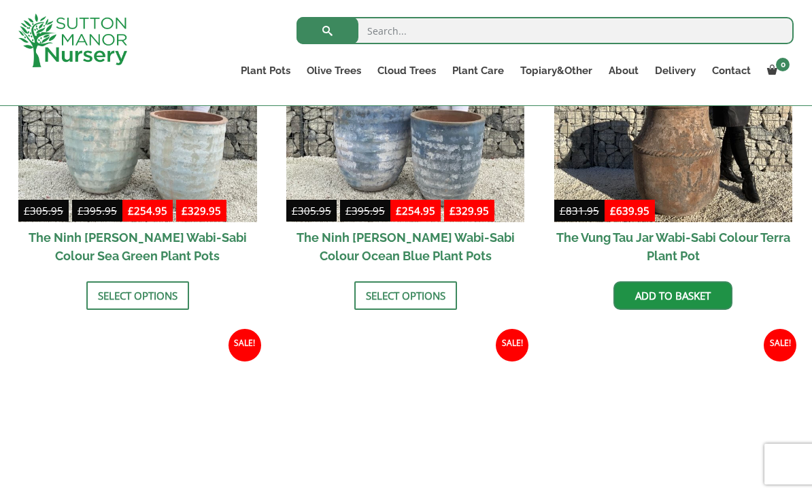
scroll to position [1177, 0]
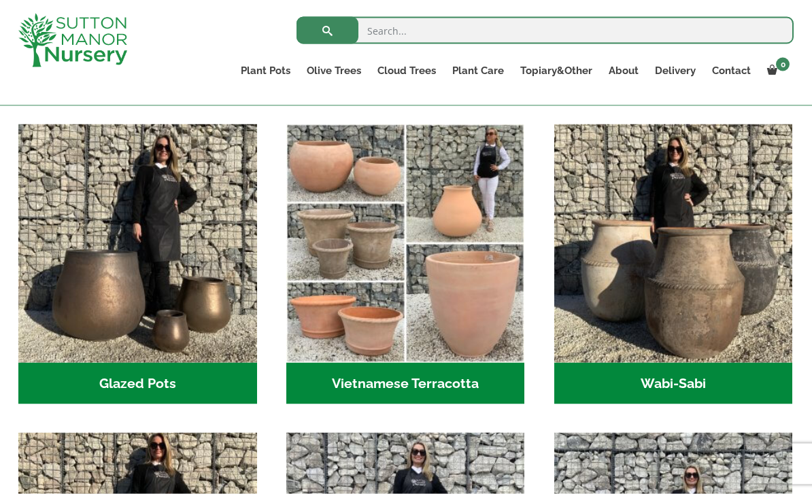
scroll to position [389, 0]
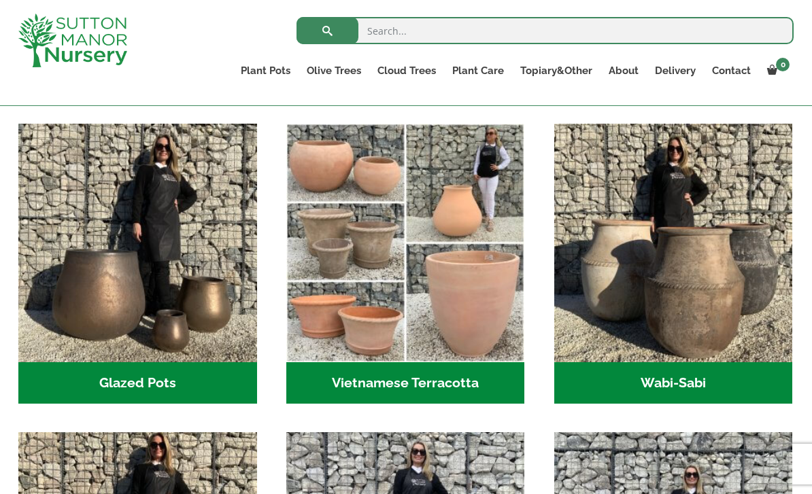
click at [438, 379] on h2 "Vietnamese Terracotta (5)" at bounding box center [405, 383] width 239 height 42
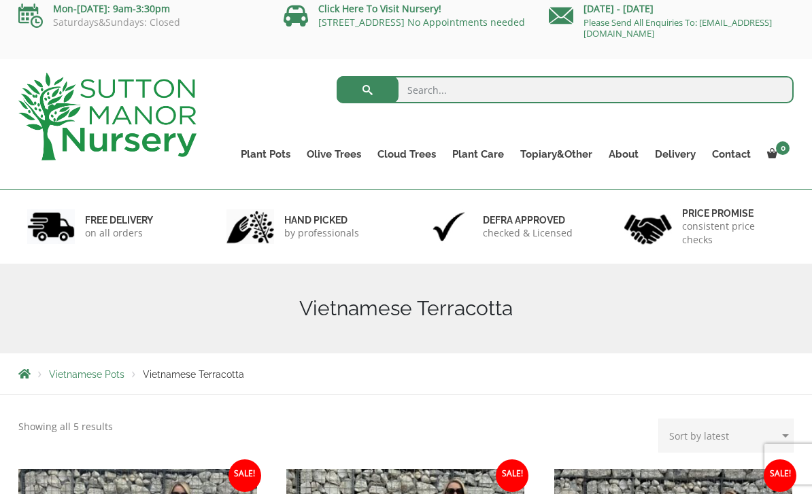
scroll to position [10, 0]
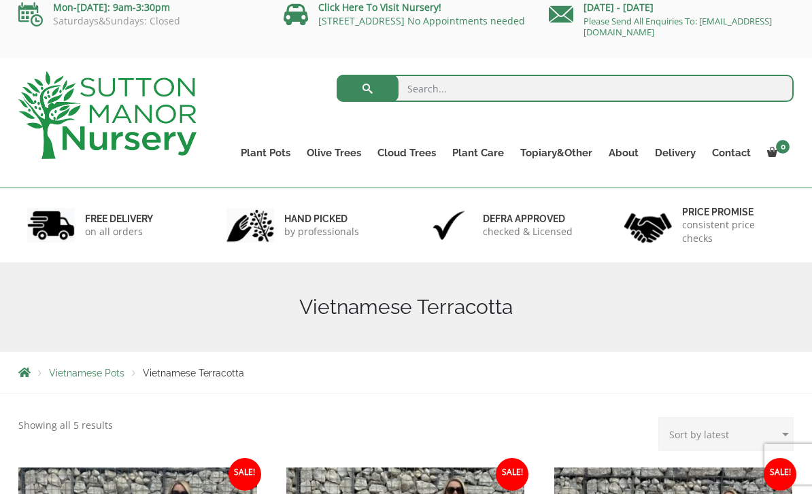
click at [0, 0] on ul "Resin Bonded Pots The Amalfi Pots The Milan Pots The Capri Pots The Brunello Po…" at bounding box center [0, 0] width 0 height 0
click at [0, 0] on link "100% Italian Terracotta" at bounding box center [0, 0] width 0 height 0
click at [0, 0] on link "Cylinders Traditionals" at bounding box center [0, 0] width 0 height 0
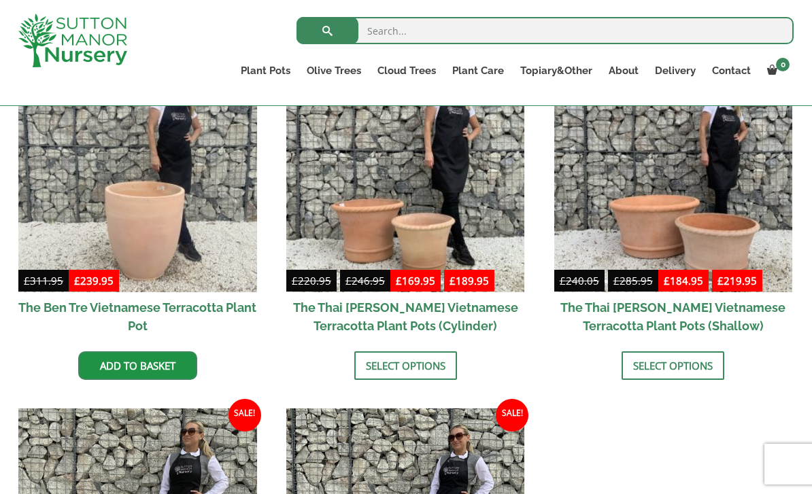
scroll to position [315, 0]
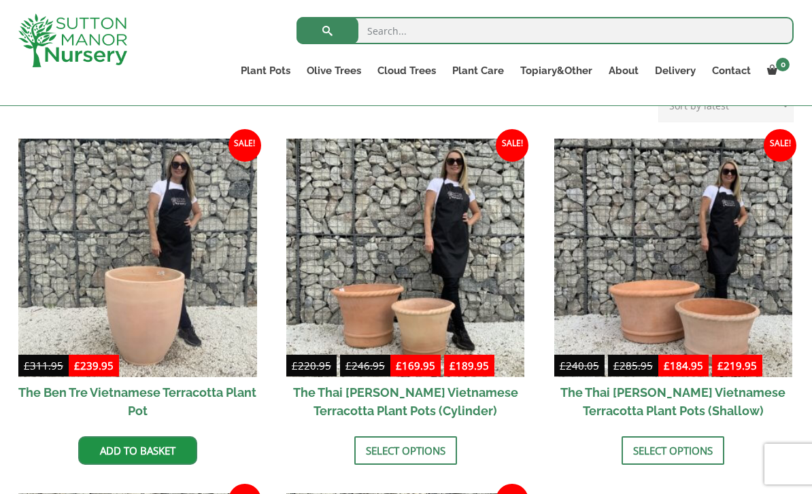
click at [272, 66] on link "Plant Pots" at bounding box center [265, 70] width 66 height 19
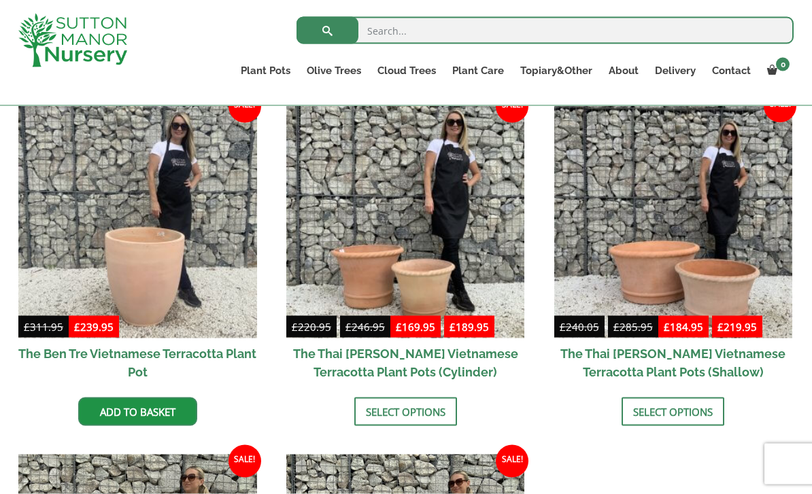
scroll to position [354, 0]
click at [0, 0] on link "The Pompei Pots" at bounding box center [0, 0] width 0 height 0
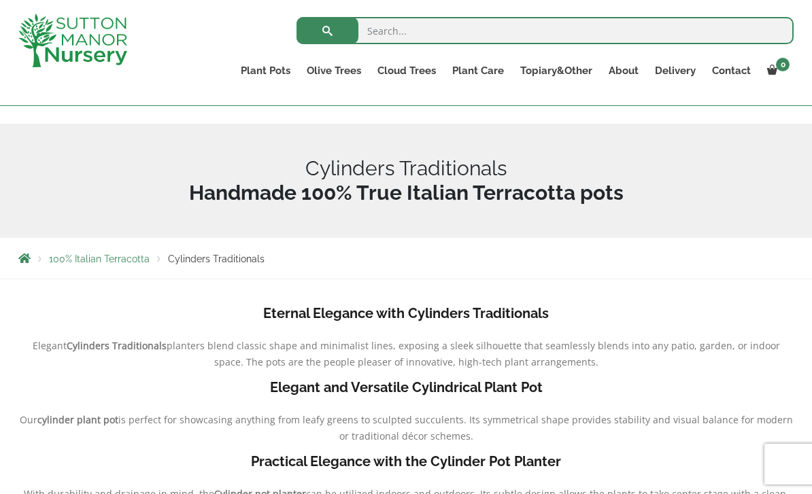
scroll to position [123, 0]
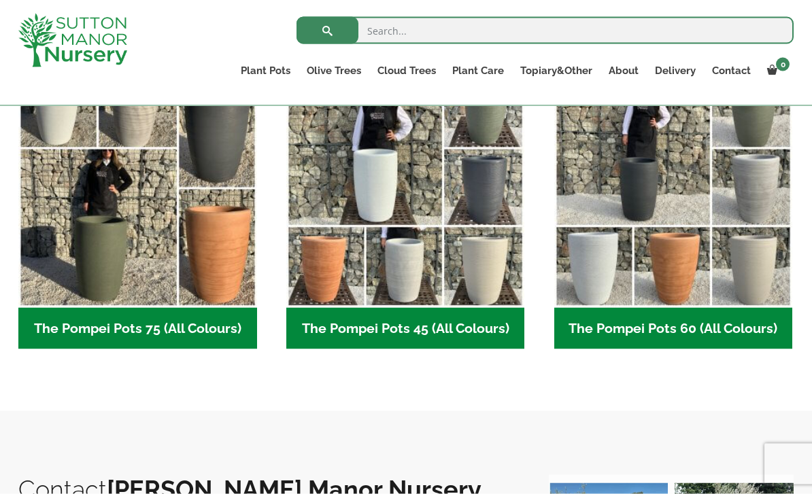
scroll to position [397, 0]
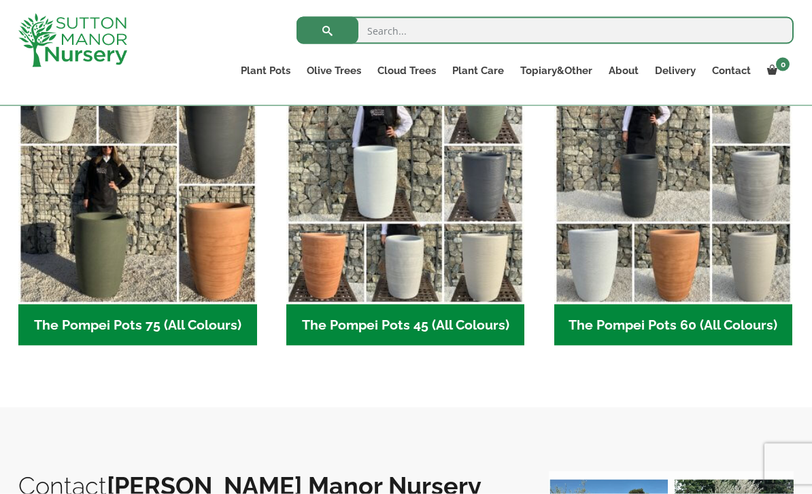
click at [0, 0] on link "The Pisa Pot 80 (All Colours)" at bounding box center [0, 0] width 0 height 0
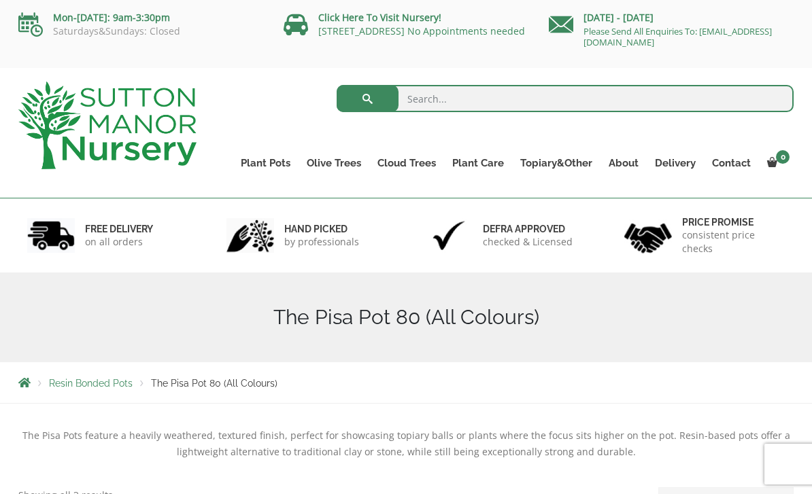
click at [0, 0] on link "The Atlantis Pots" at bounding box center [0, 0] width 0 height 0
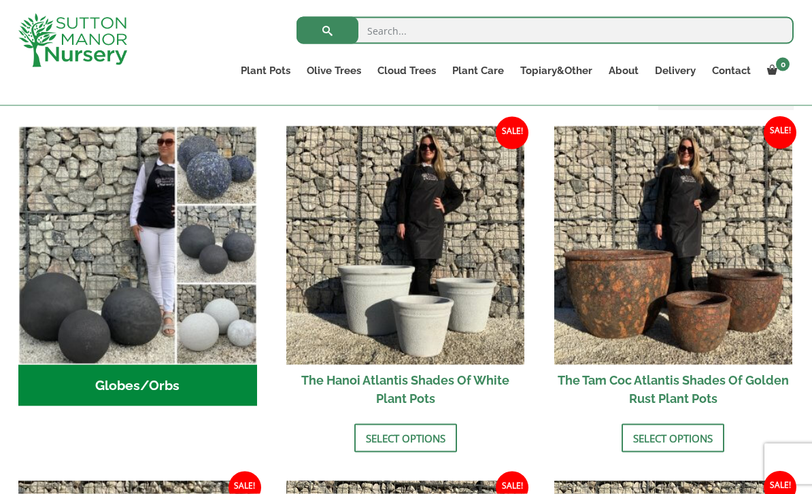
scroll to position [443, 0]
click at [697, 445] on link "Select options" at bounding box center [672, 437] width 103 height 29
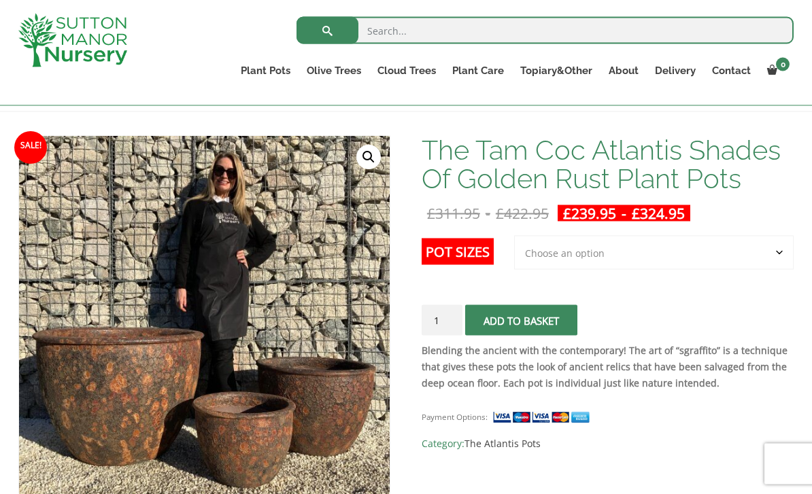
scroll to position [179, 0]
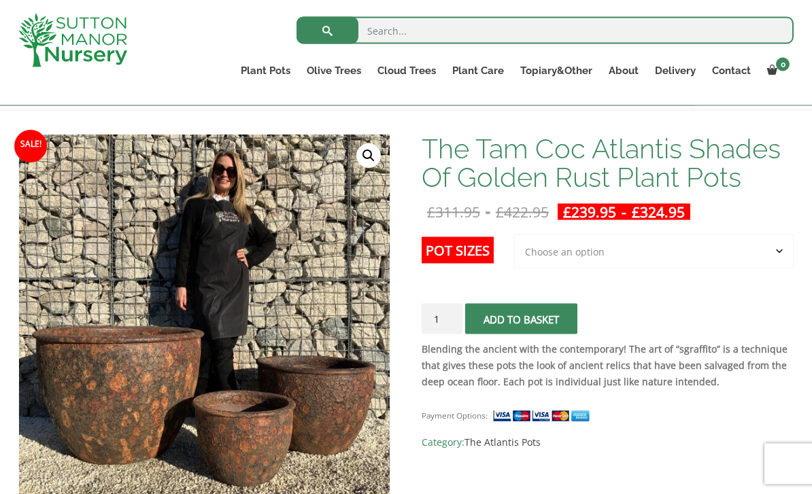
click at [771, 258] on select "Choose an option 3rd to Largest Pot In The Picture 2nd to Largest Pot In The Pi…" at bounding box center [653, 252] width 279 height 34
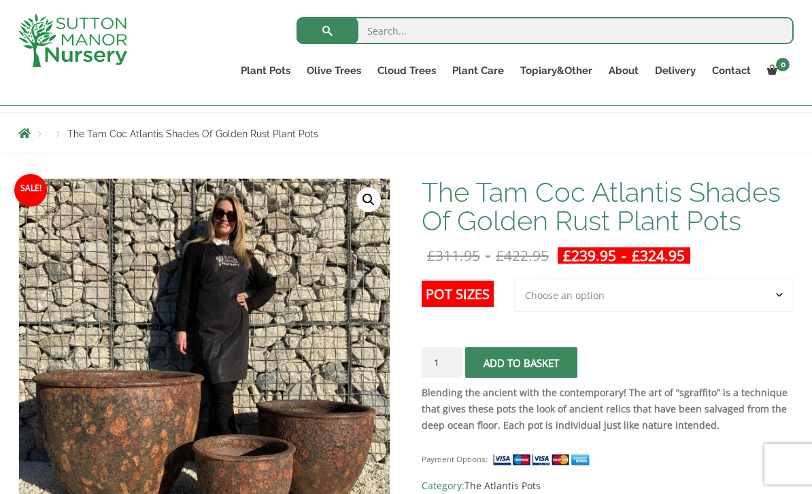
scroll to position [135, 0]
click at [778, 291] on select "Choose an option 3rd to Largest Pot In The Picture 2nd to Largest Pot In The Pi…" at bounding box center [653, 296] width 279 height 34
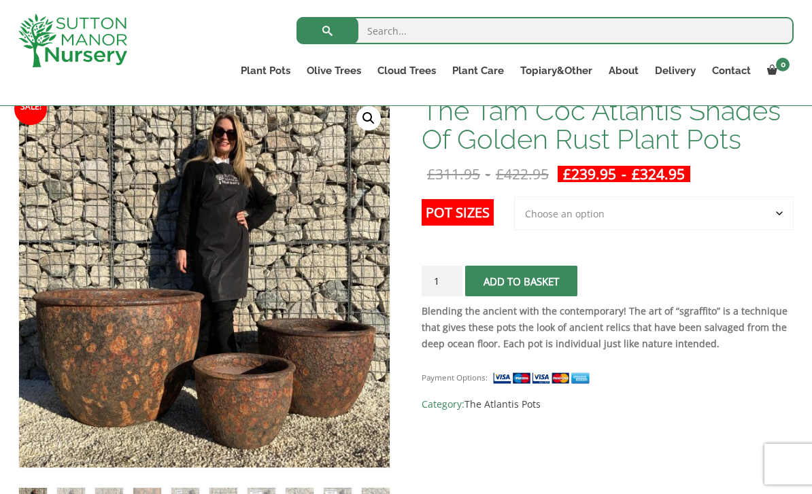
scroll to position [213, 0]
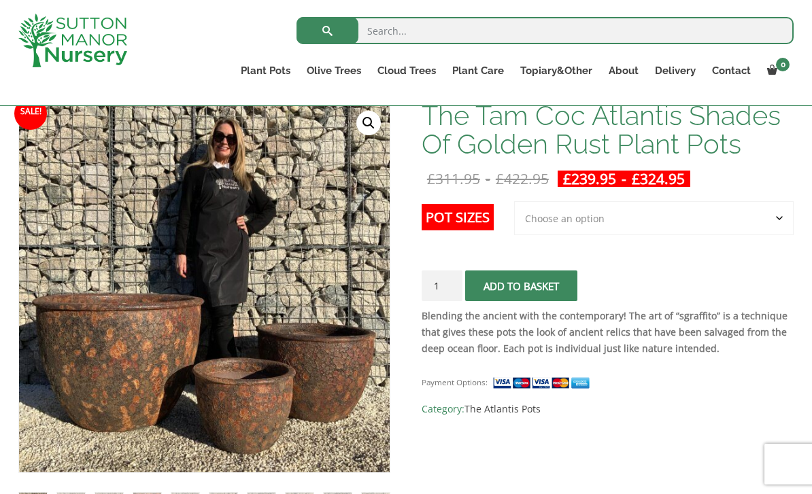
click at [0, 0] on link "The Atlantis Pots" at bounding box center [0, 0] width 0 height 0
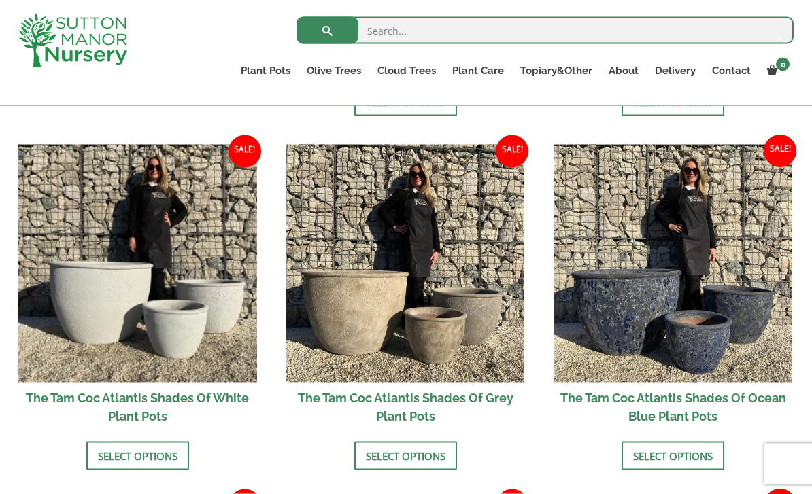
scroll to position [779, 0]
click at [438, 443] on link "Select options" at bounding box center [405, 455] width 103 height 29
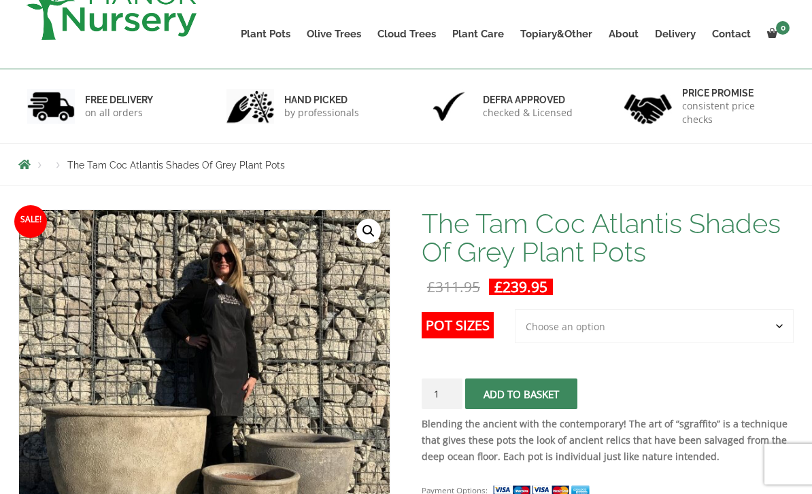
scroll to position [180, 0]
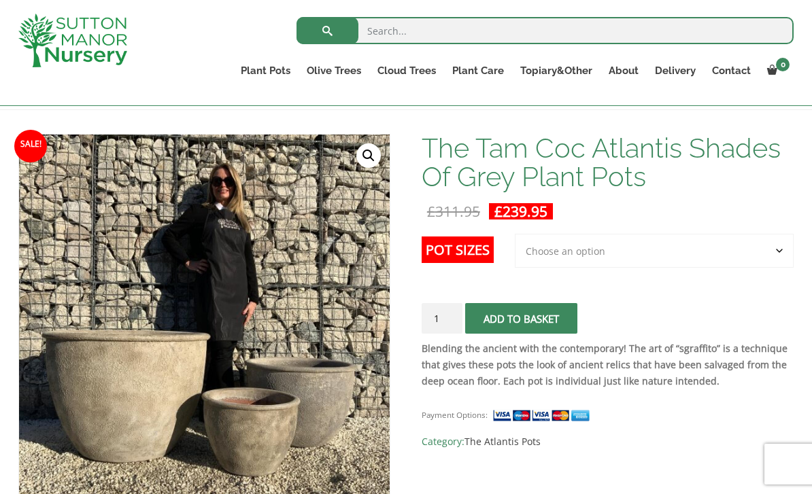
click at [778, 245] on select "Choose an option 3rd to Largest Pot In The Picture" at bounding box center [654, 251] width 279 height 34
